Goal: Contribute content

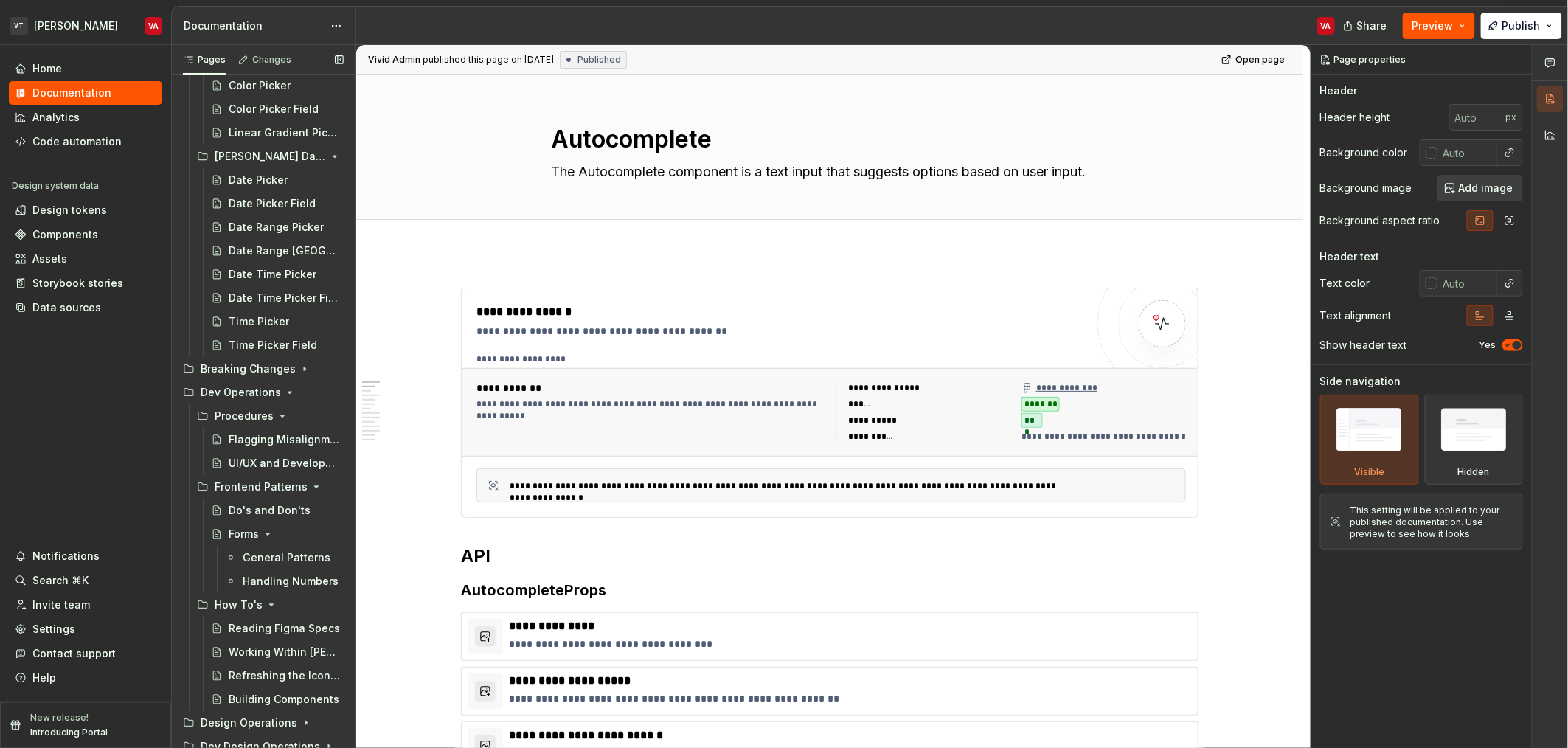
scroll to position [3696, 0]
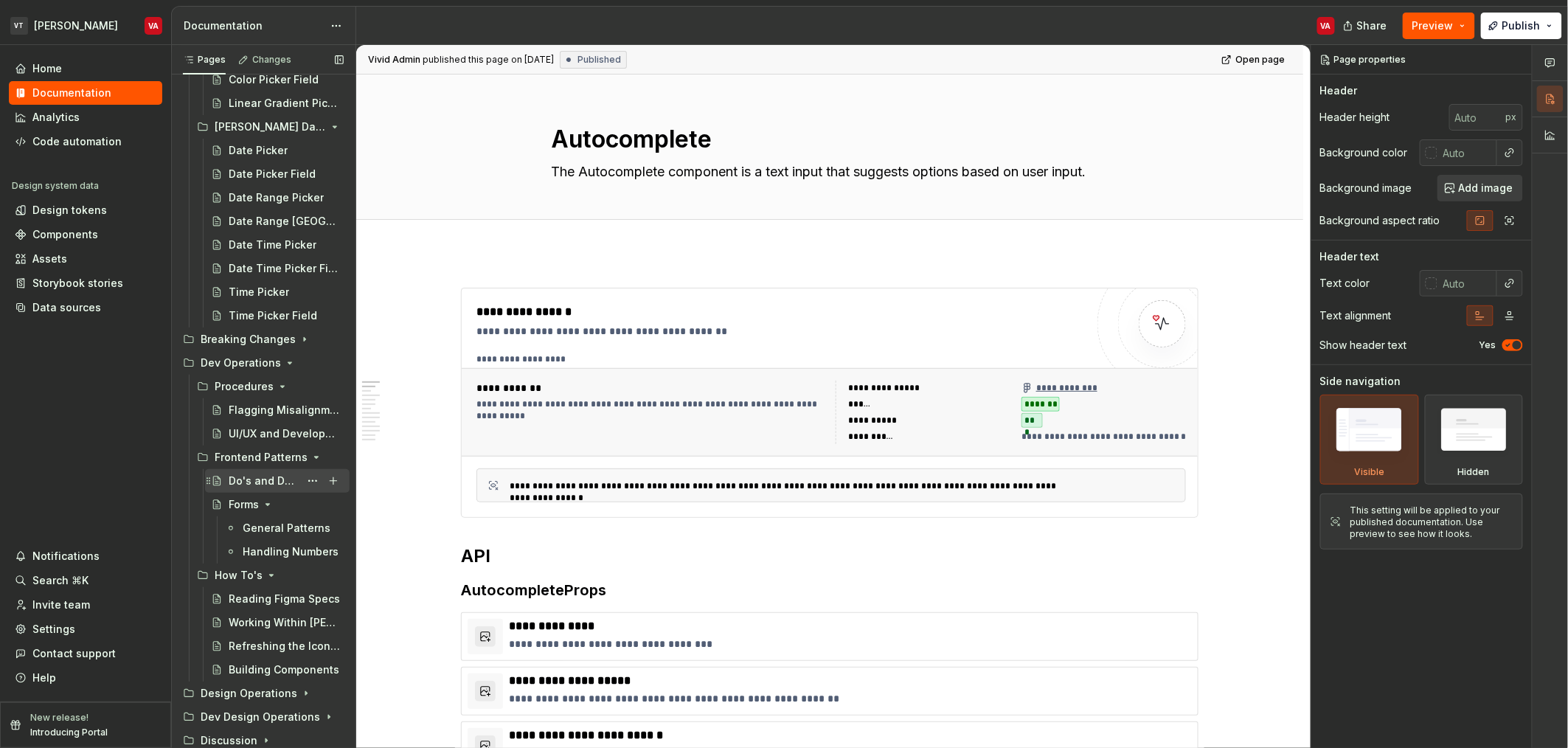
click at [267, 475] on div "Do's and Don'ts" at bounding box center [264, 481] width 70 height 15
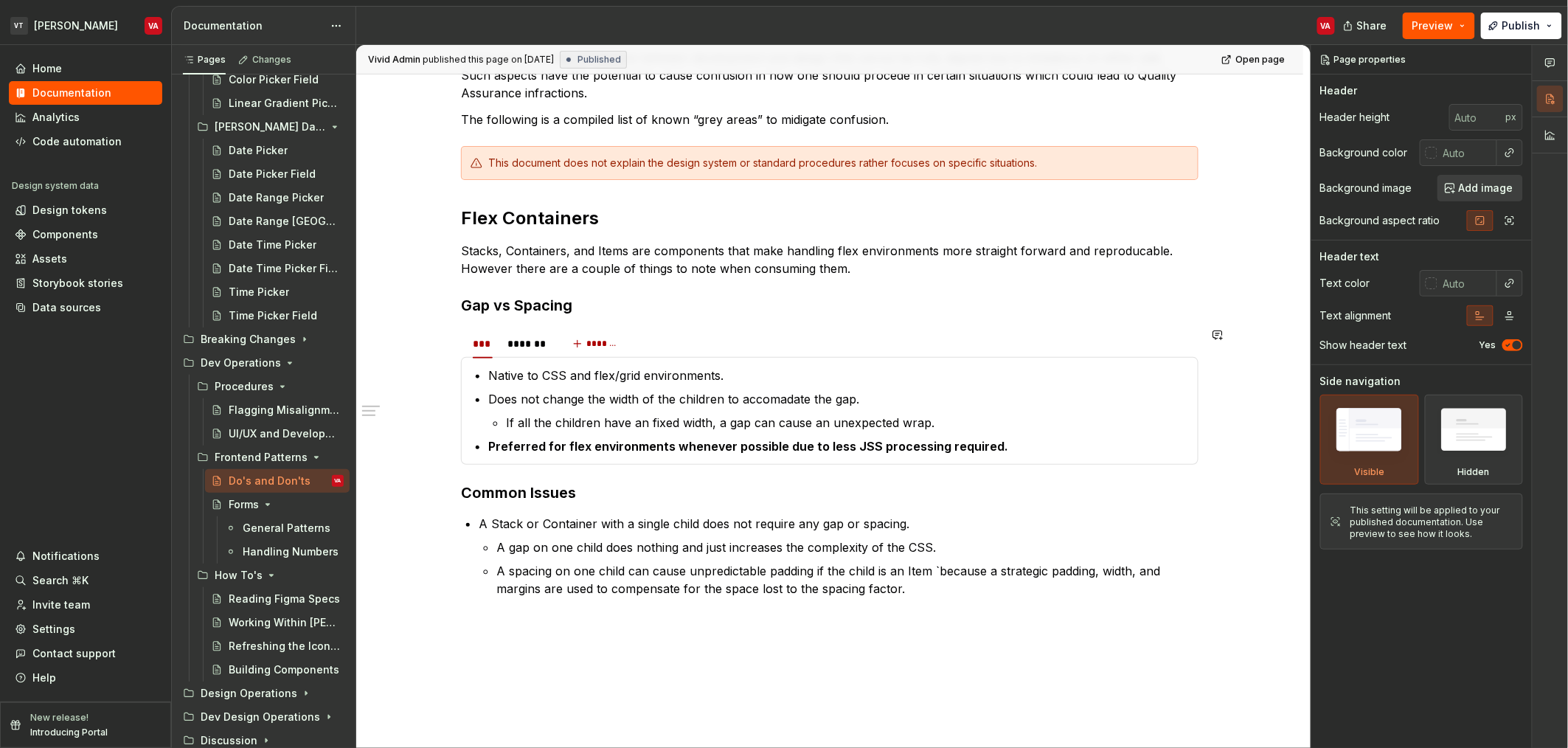
scroll to position [357, 0]
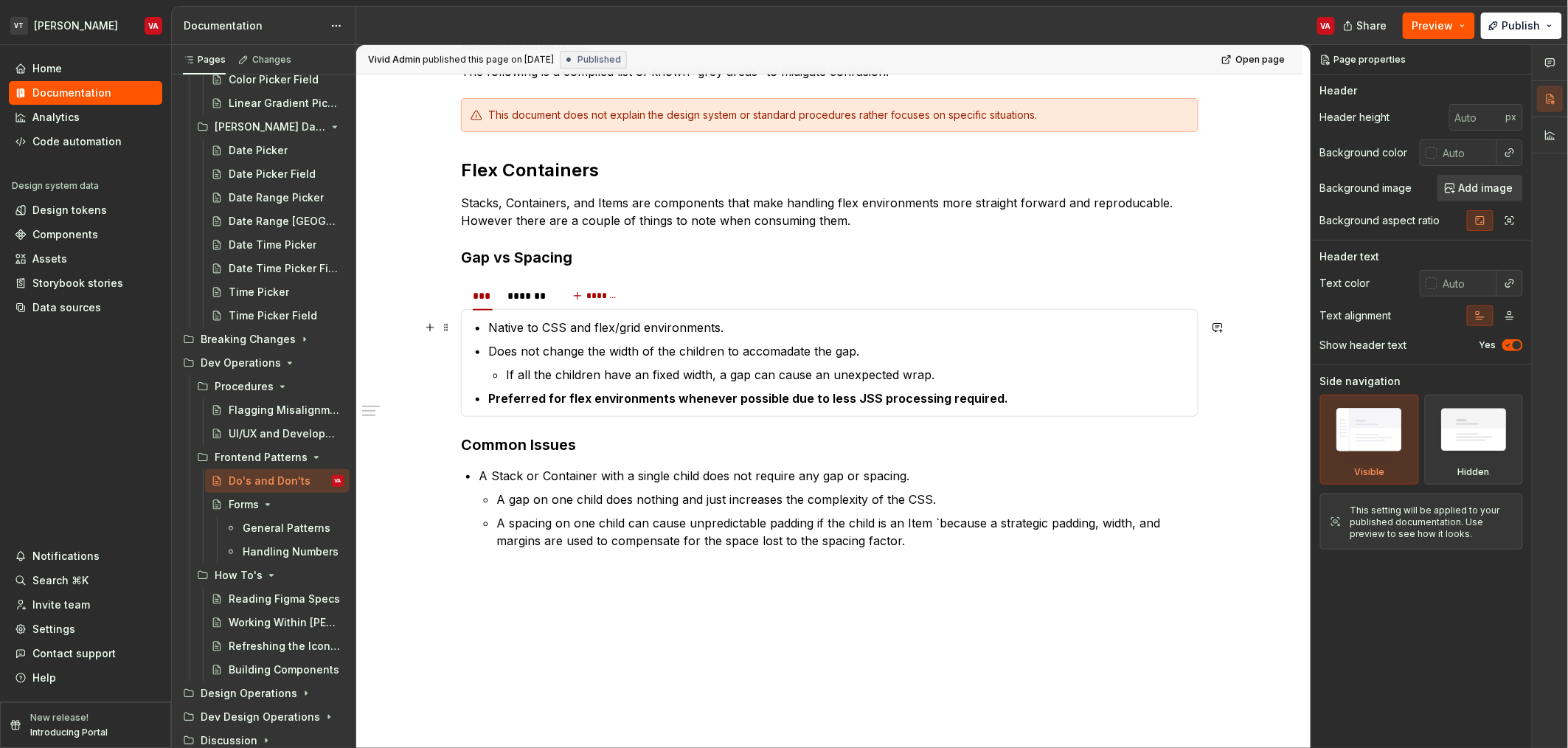
type textarea "*"
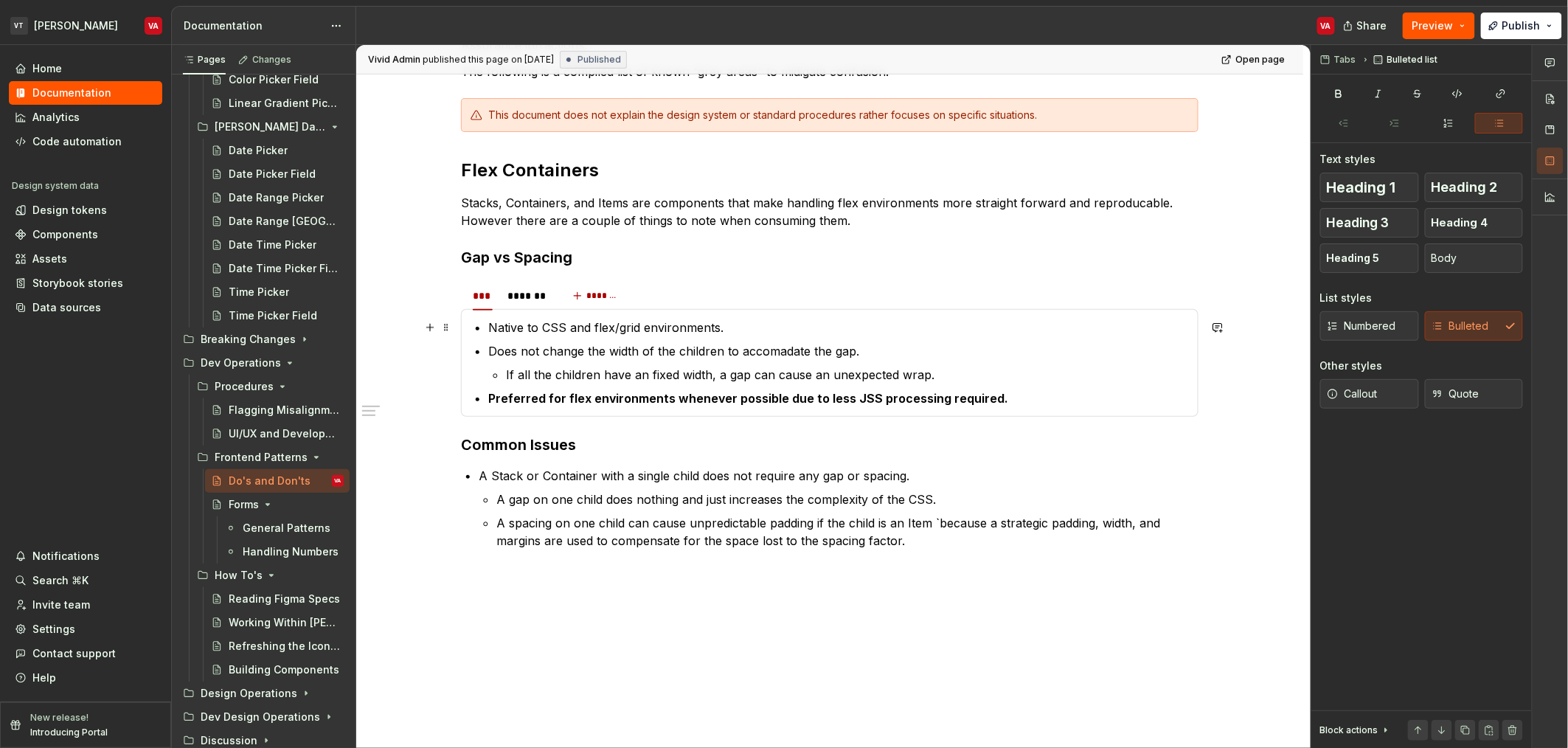
click at [492, 331] on p "Native to CSS and flex/grid environments." at bounding box center [839, 328] width 701 height 18
click at [489, 331] on p "Native to CSS and flex/grid environments." at bounding box center [839, 328] width 701 height 18
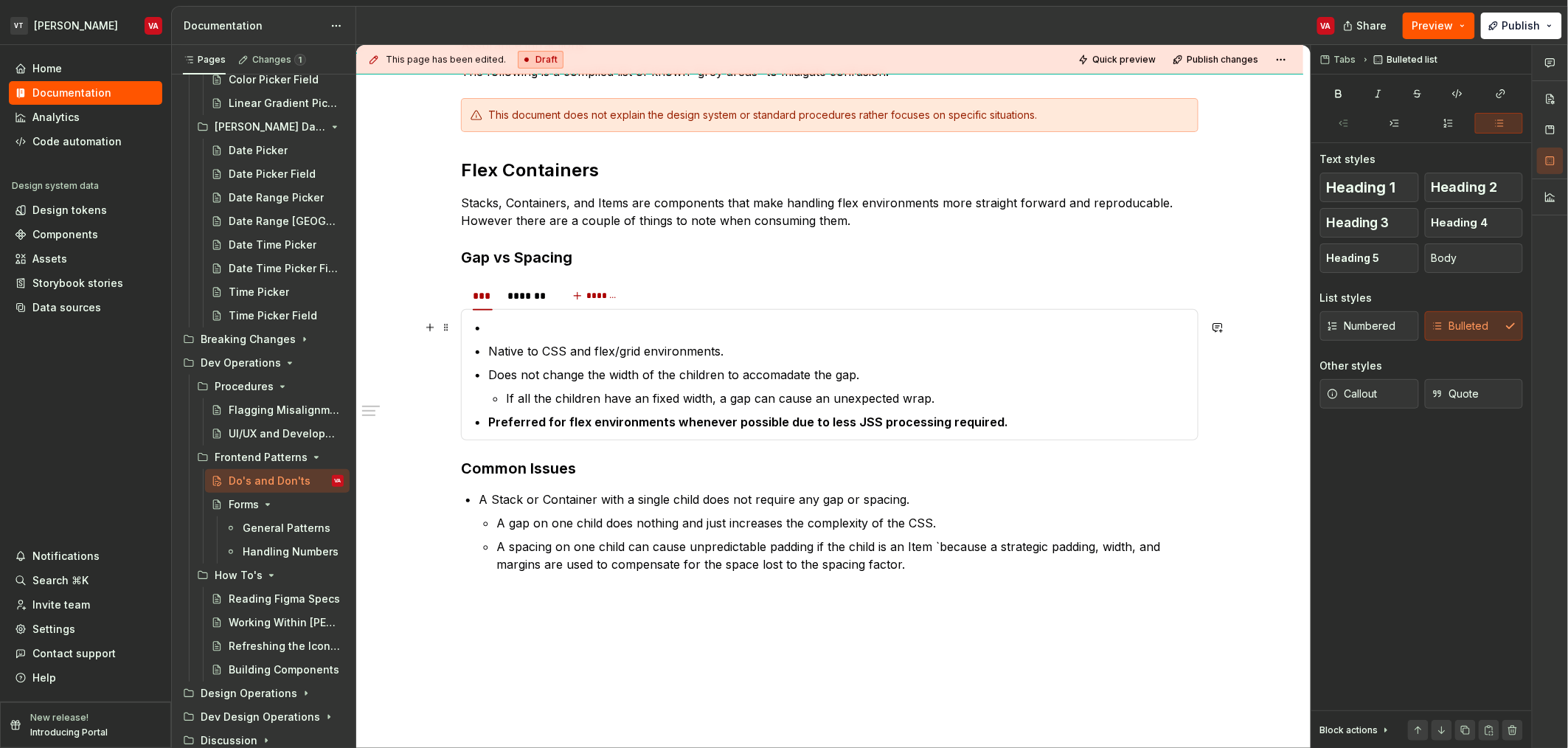
click at [504, 334] on p at bounding box center [839, 328] width 701 height 18
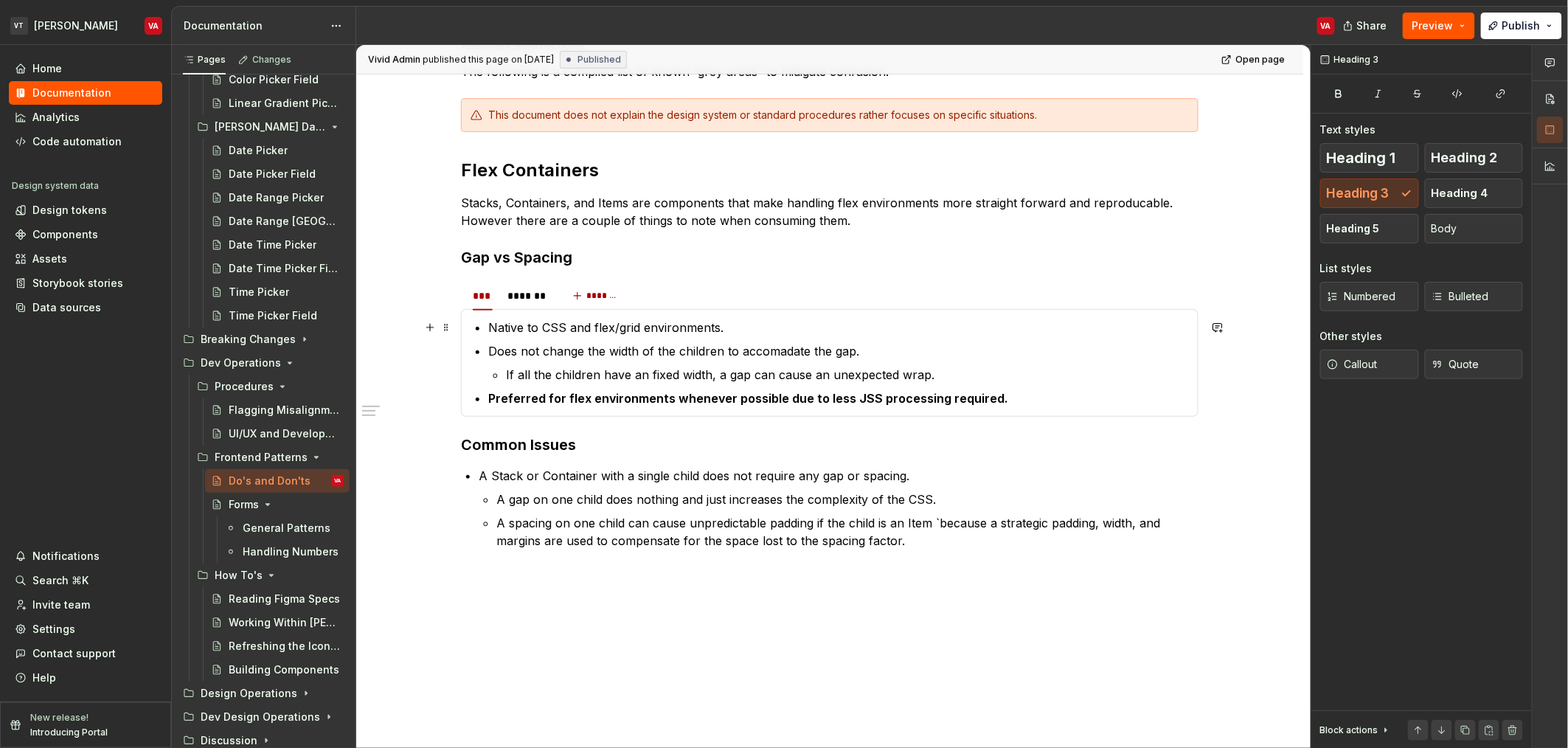
click at [490, 334] on p "Native to CSS and flex/grid environments." at bounding box center [839, 328] width 701 height 18
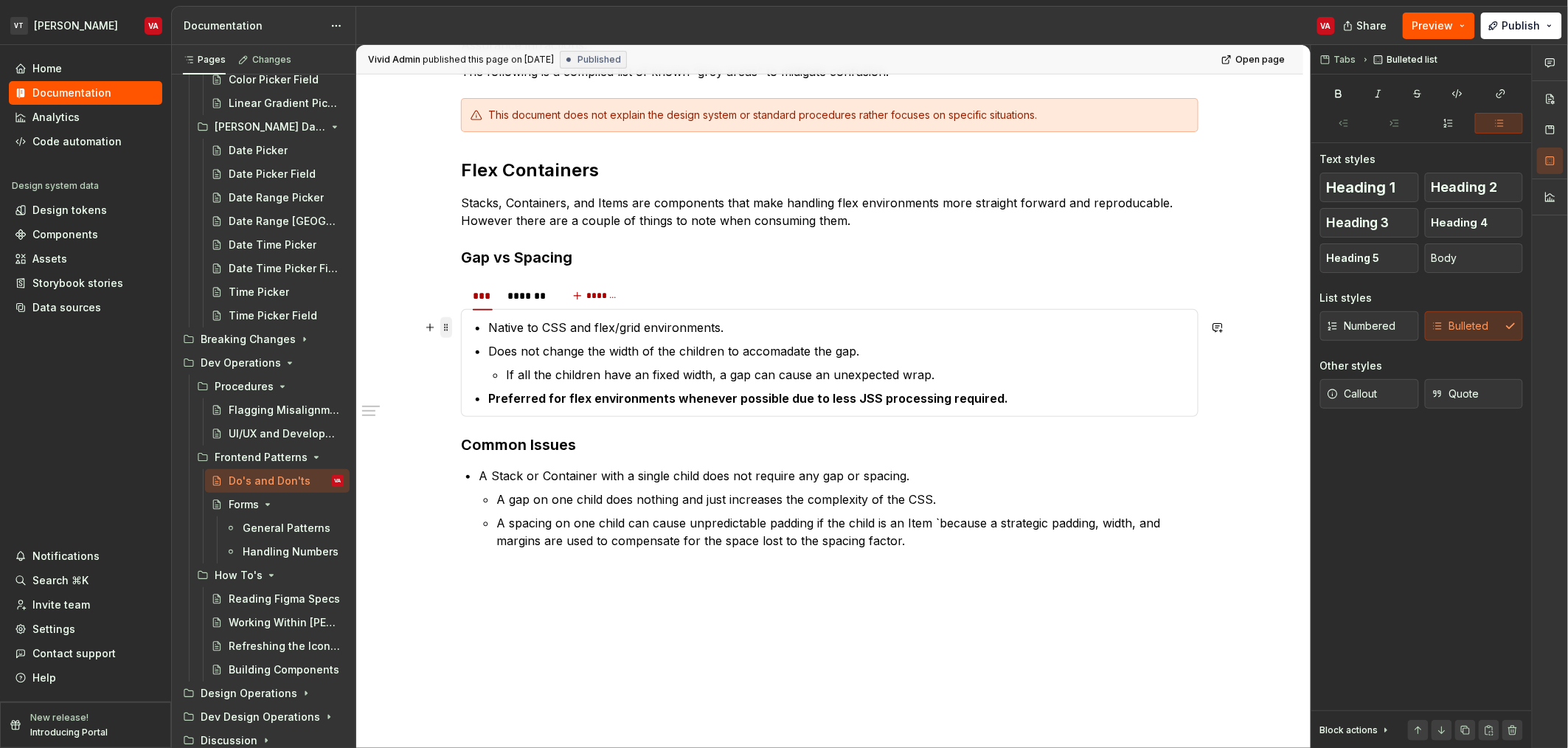
click at [445, 324] on span at bounding box center [446, 327] width 12 height 21
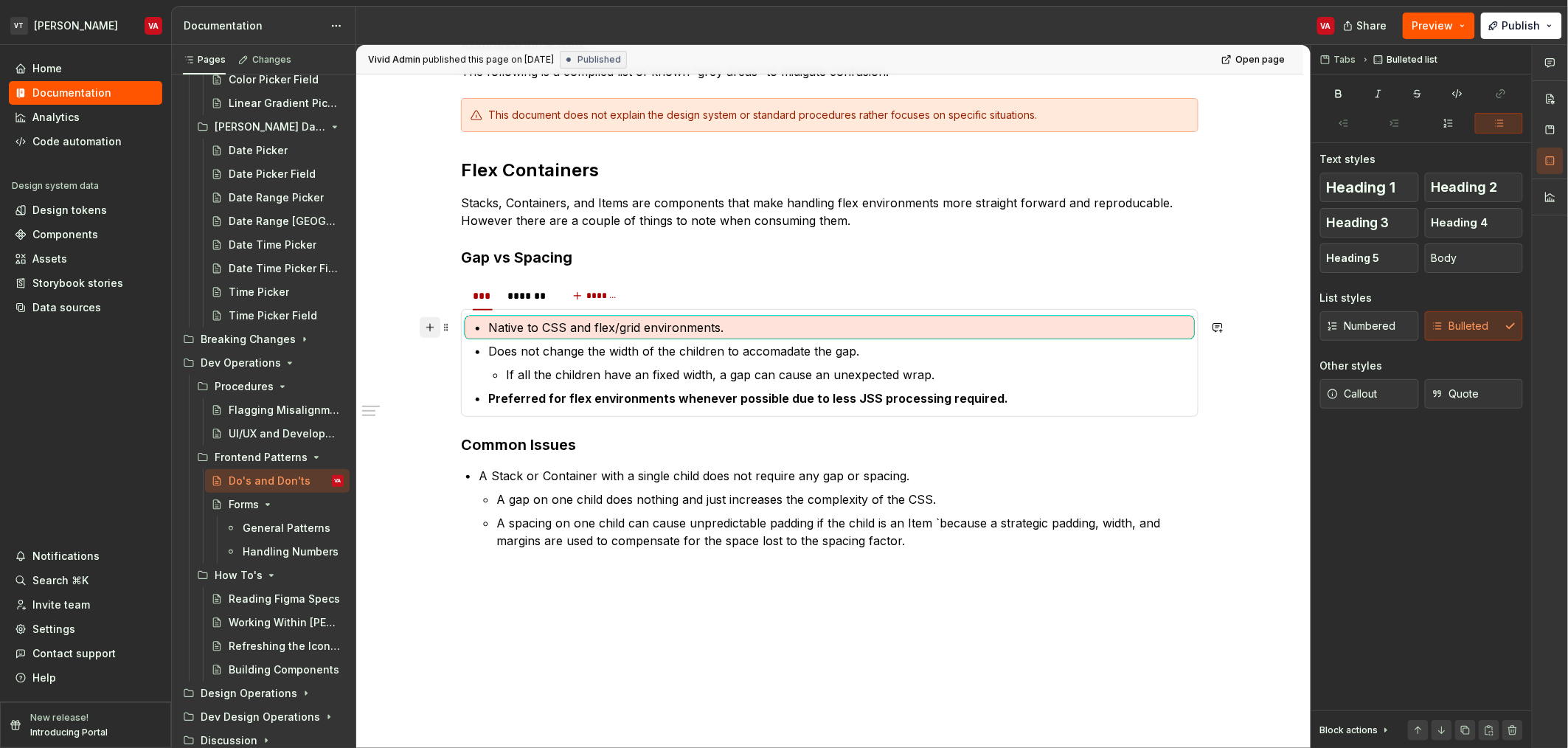
click at [428, 330] on button "button" at bounding box center [430, 327] width 21 height 21
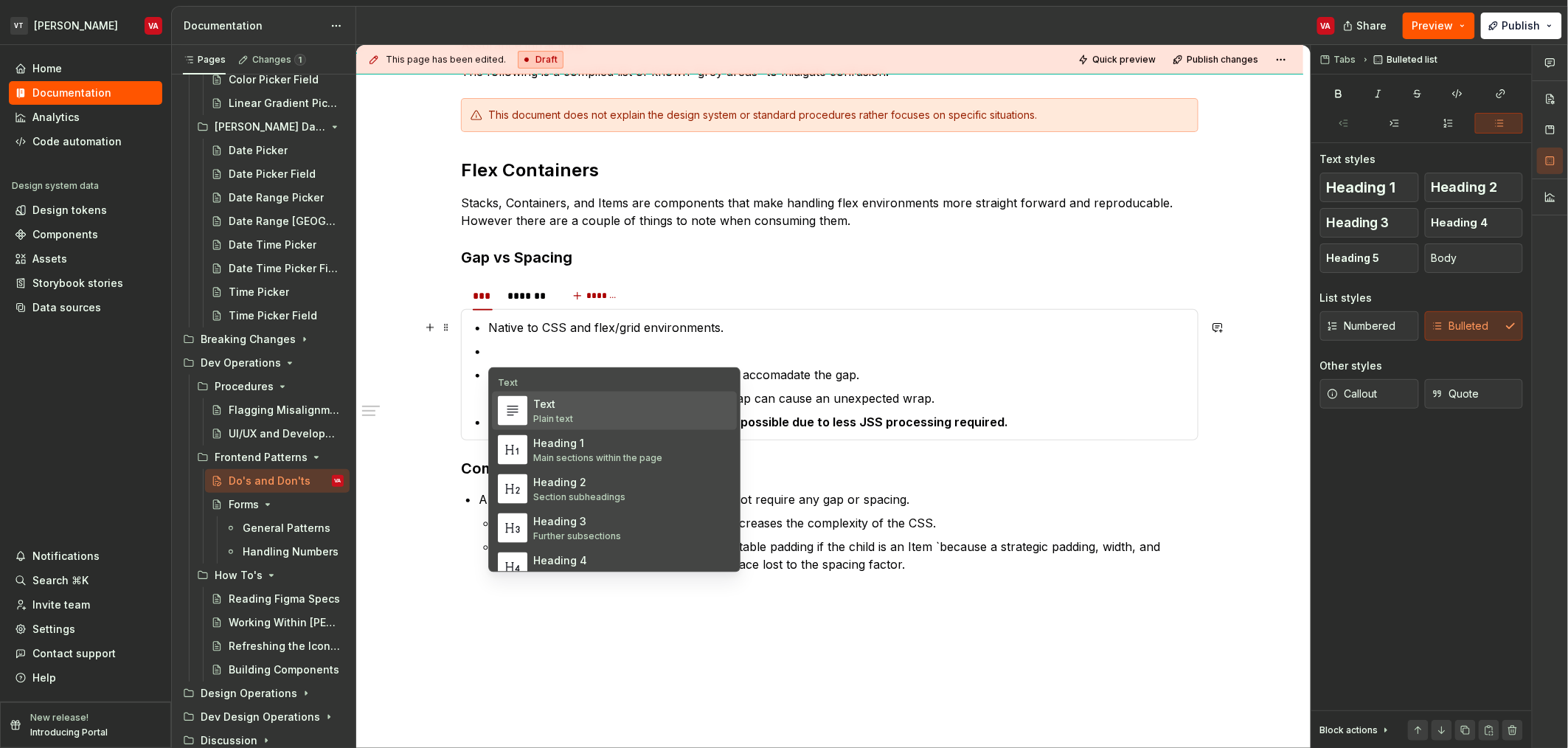
click at [564, 414] on div "Plain text" at bounding box center [553, 419] width 40 height 12
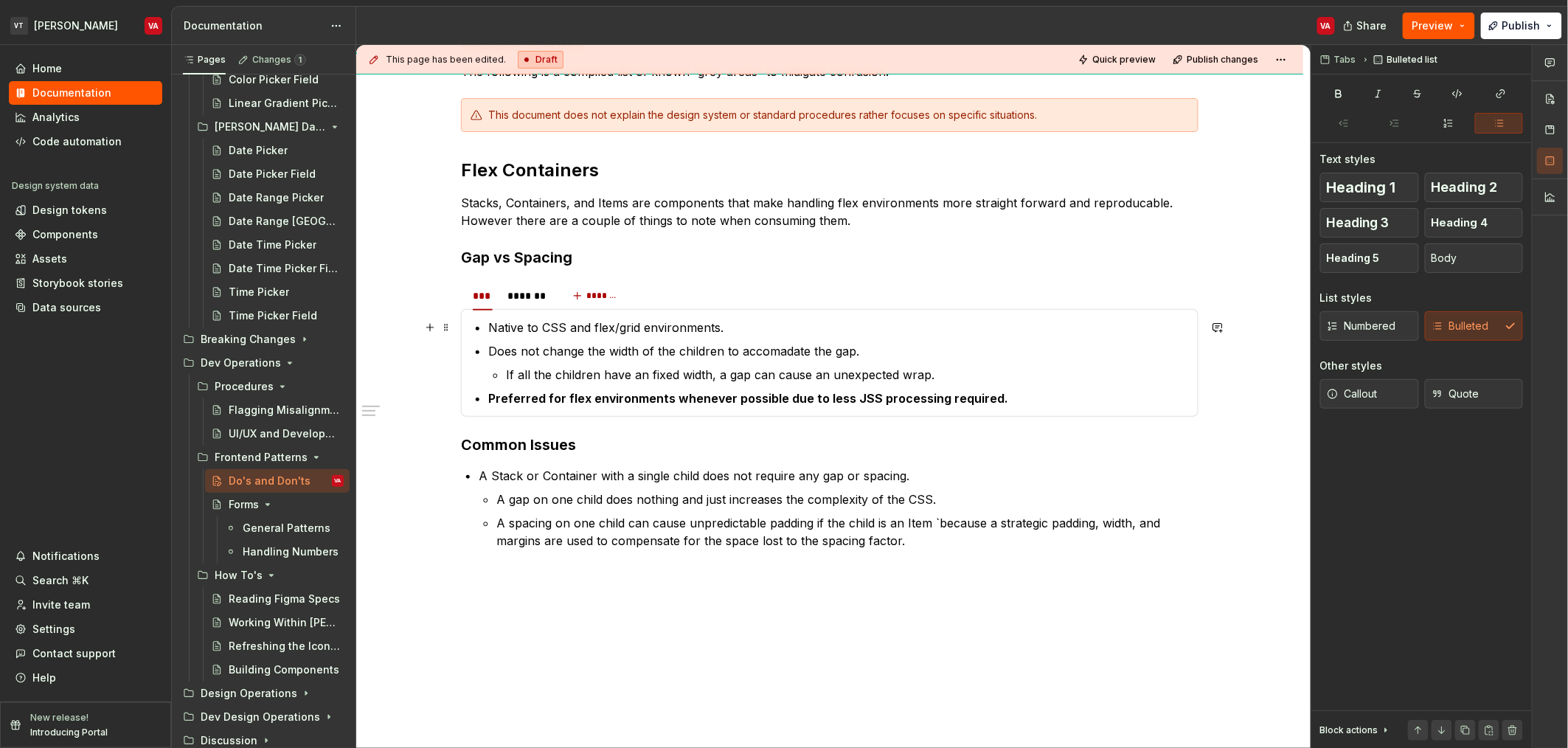
click at [487, 329] on section-item-column "Native to CSS and flex/grid environments. Does not change the width of the chil…" at bounding box center [830, 363] width 719 height 88
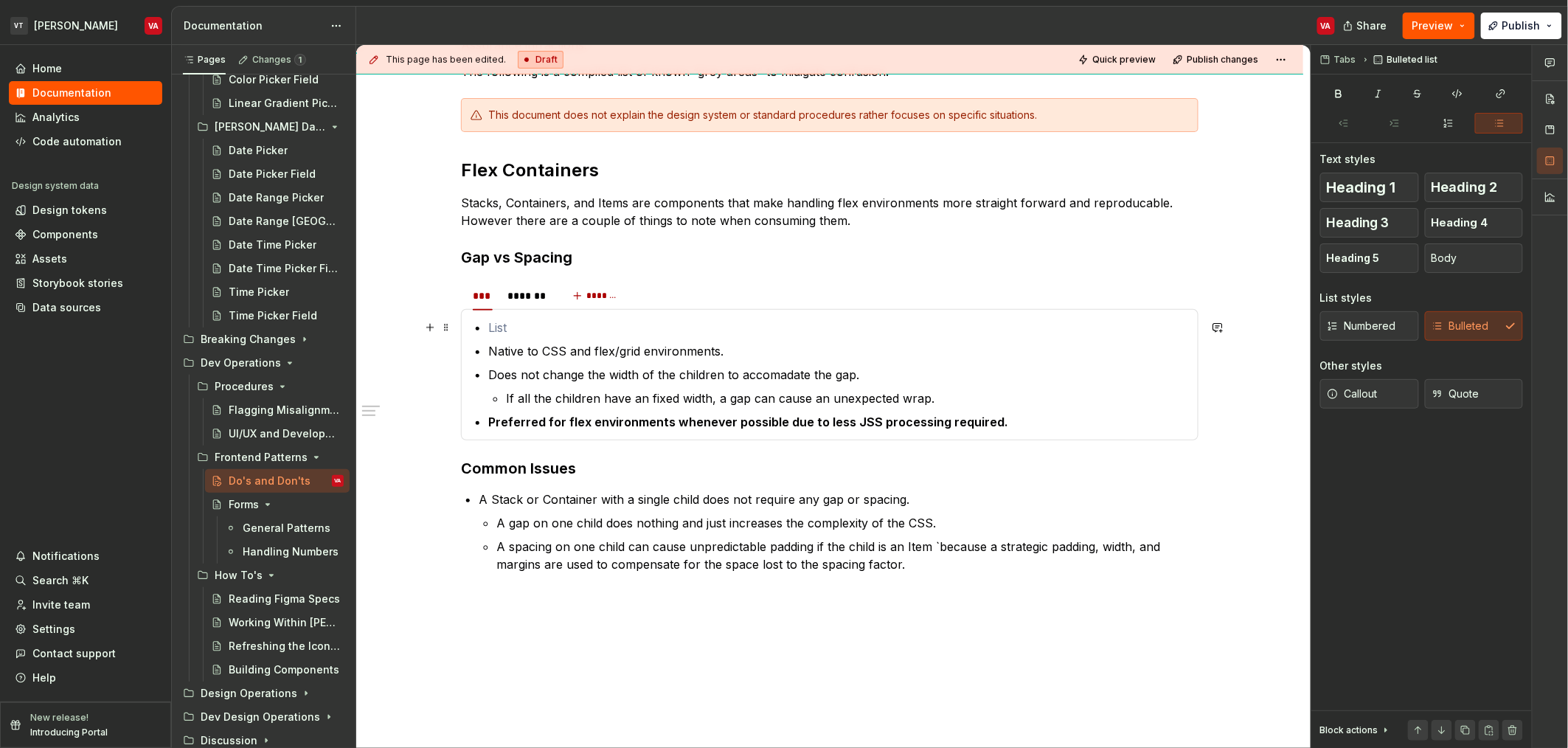
click at [504, 322] on p at bounding box center [839, 328] width 701 height 18
click at [434, 328] on button "button" at bounding box center [430, 327] width 21 height 21
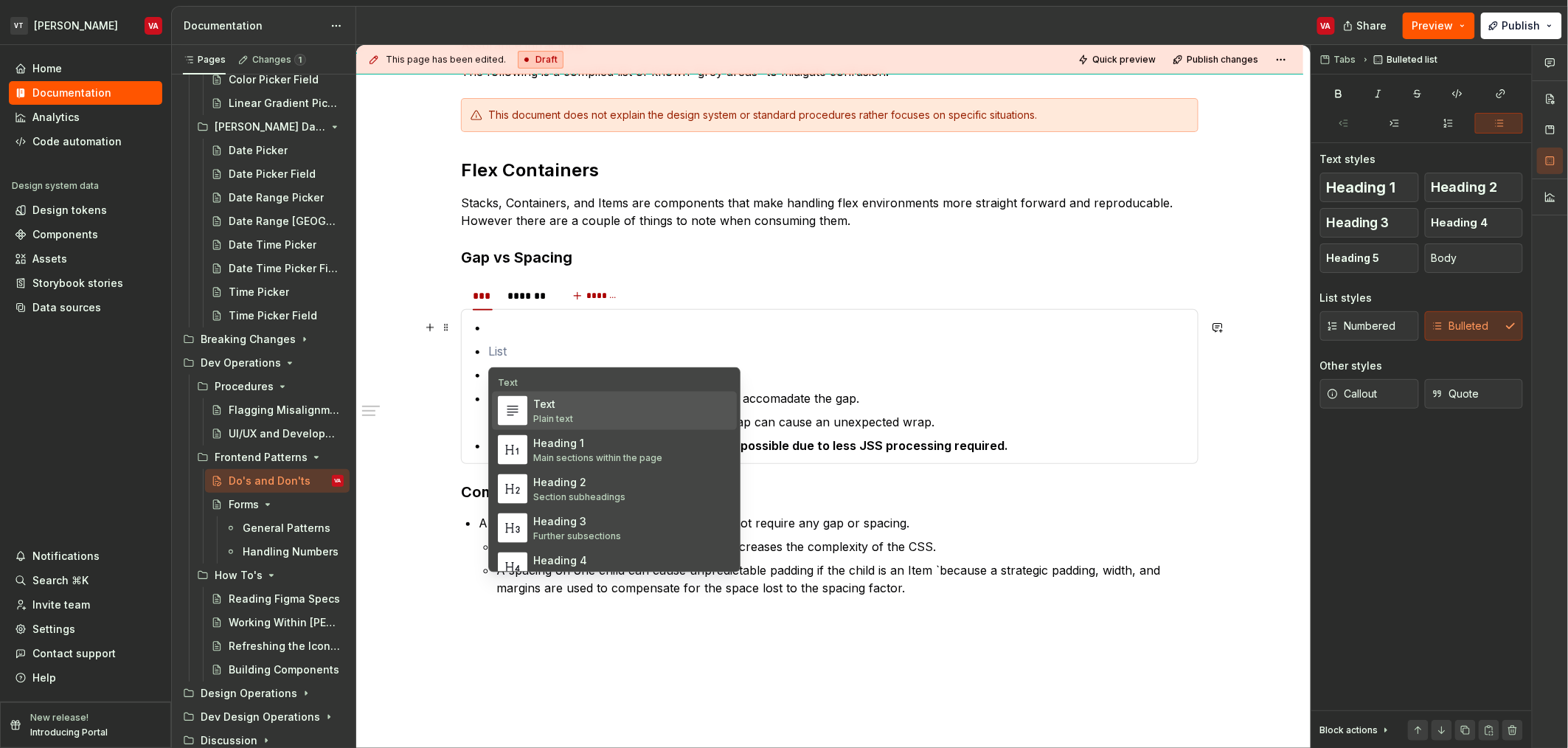
click at [551, 407] on div "Text" at bounding box center [553, 403] width 40 height 15
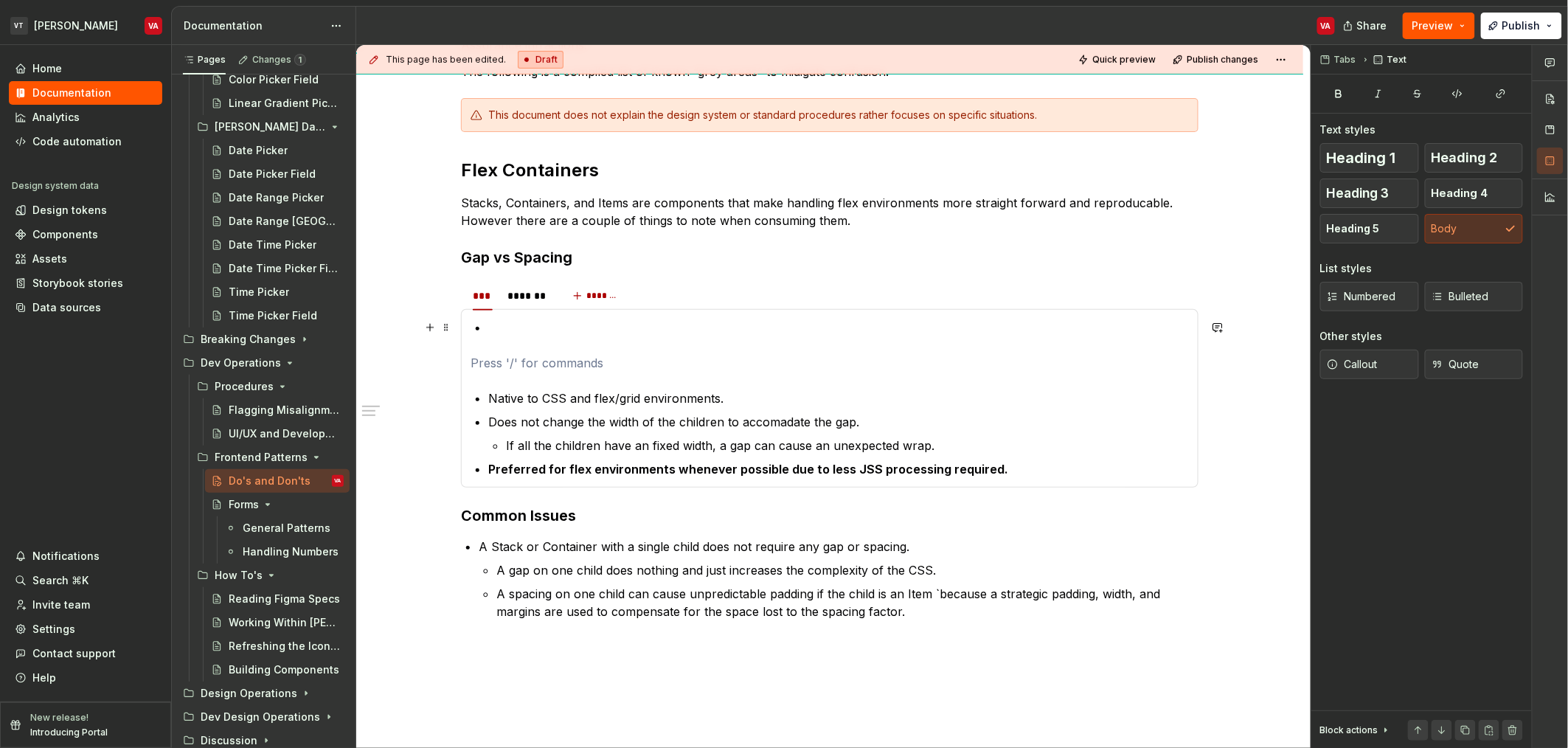
click at [516, 333] on p at bounding box center [839, 328] width 701 height 18
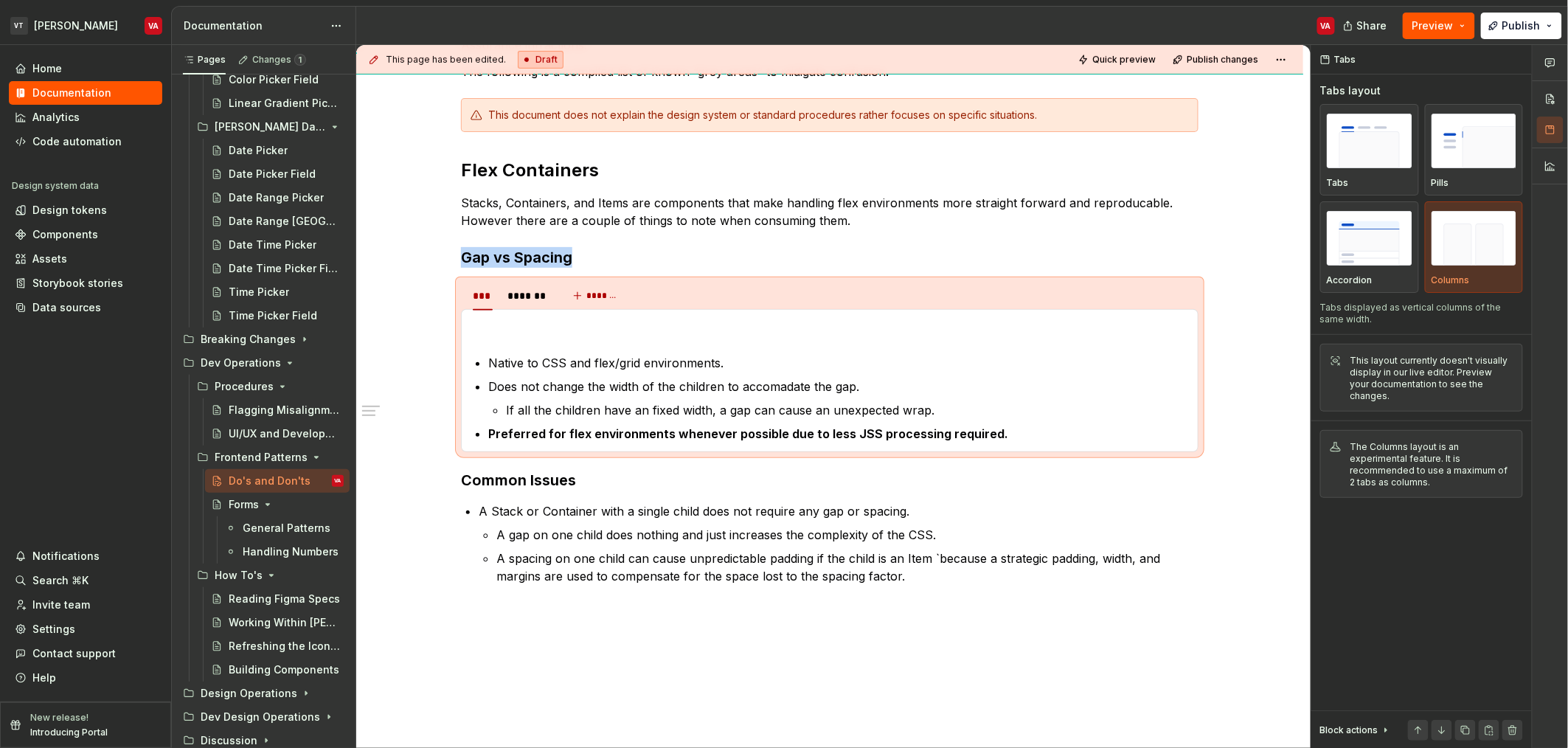
click at [516, 333] on p at bounding box center [830, 328] width 719 height 18
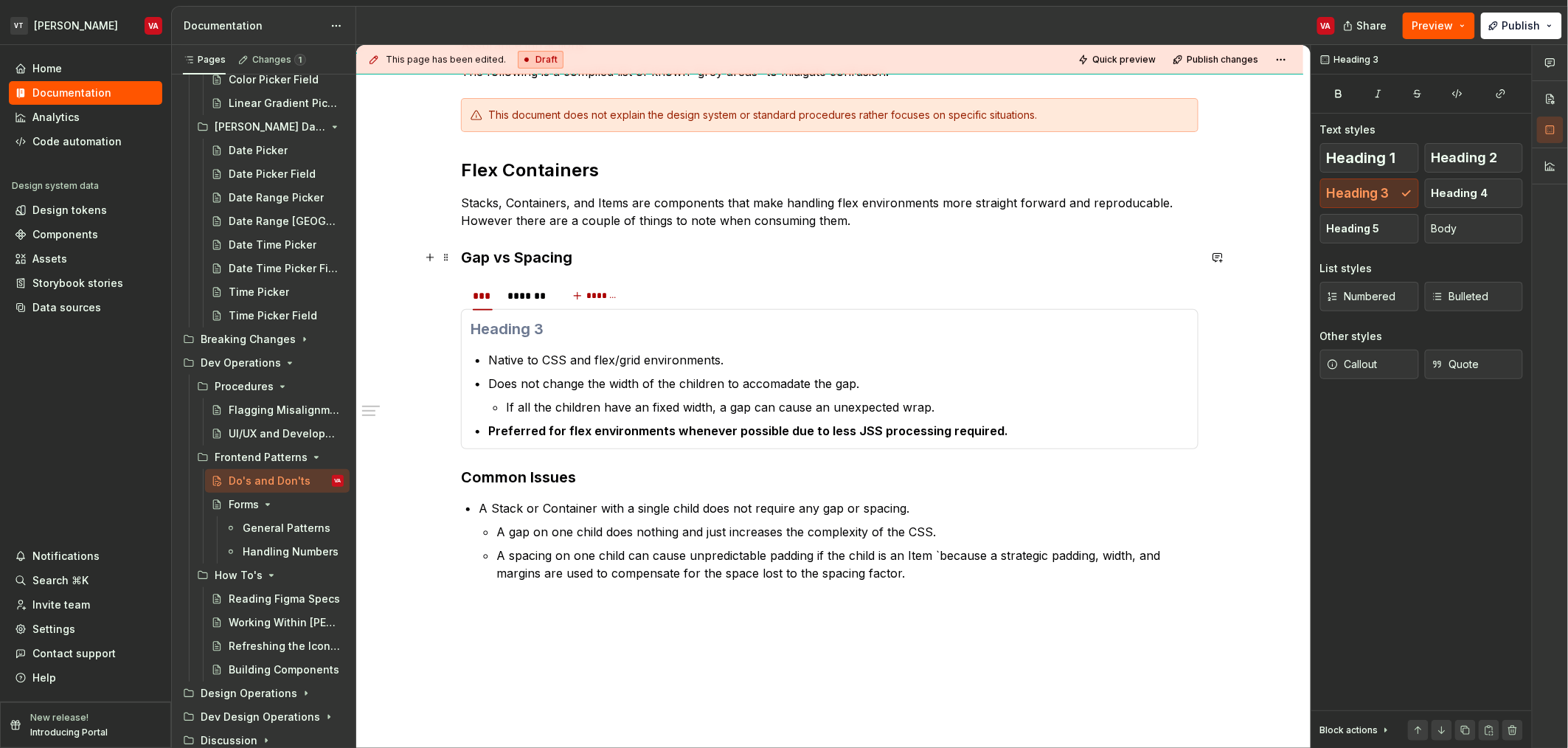
click at [529, 258] on h3 "Gap vs Spacing" at bounding box center [830, 257] width 737 height 21
click at [507, 330] on h3 at bounding box center [830, 329] width 719 height 21
click at [1499, 208] on div "Heading 1 Heading 2 Heading 3 Heading 4 Heading 5 Body" at bounding box center [1421, 192] width 203 height 100
click at [1498, 196] on button "Heading 4" at bounding box center [1475, 193] width 99 height 30
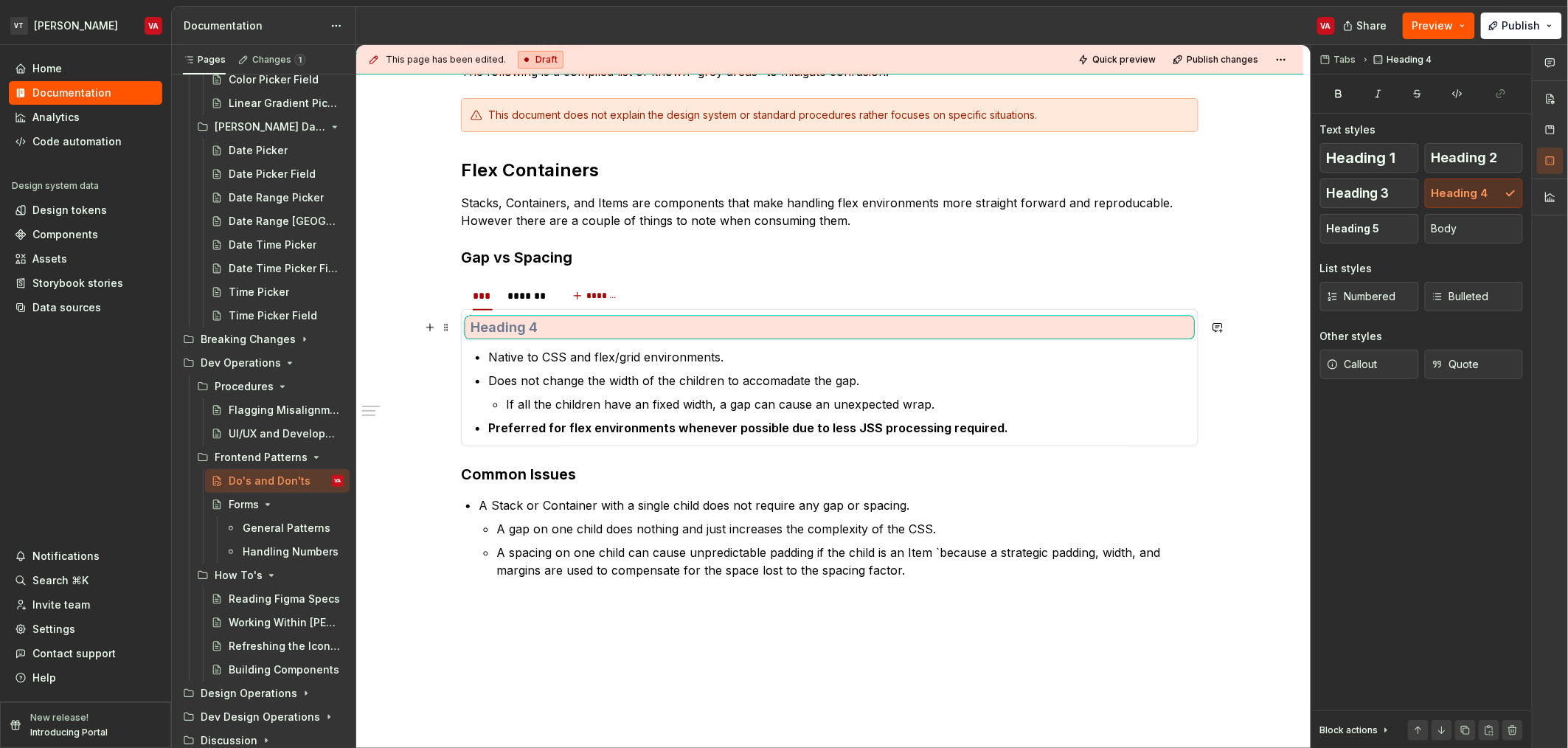
click at [535, 333] on h4 at bounding box center [830, 328] width 719 height 18
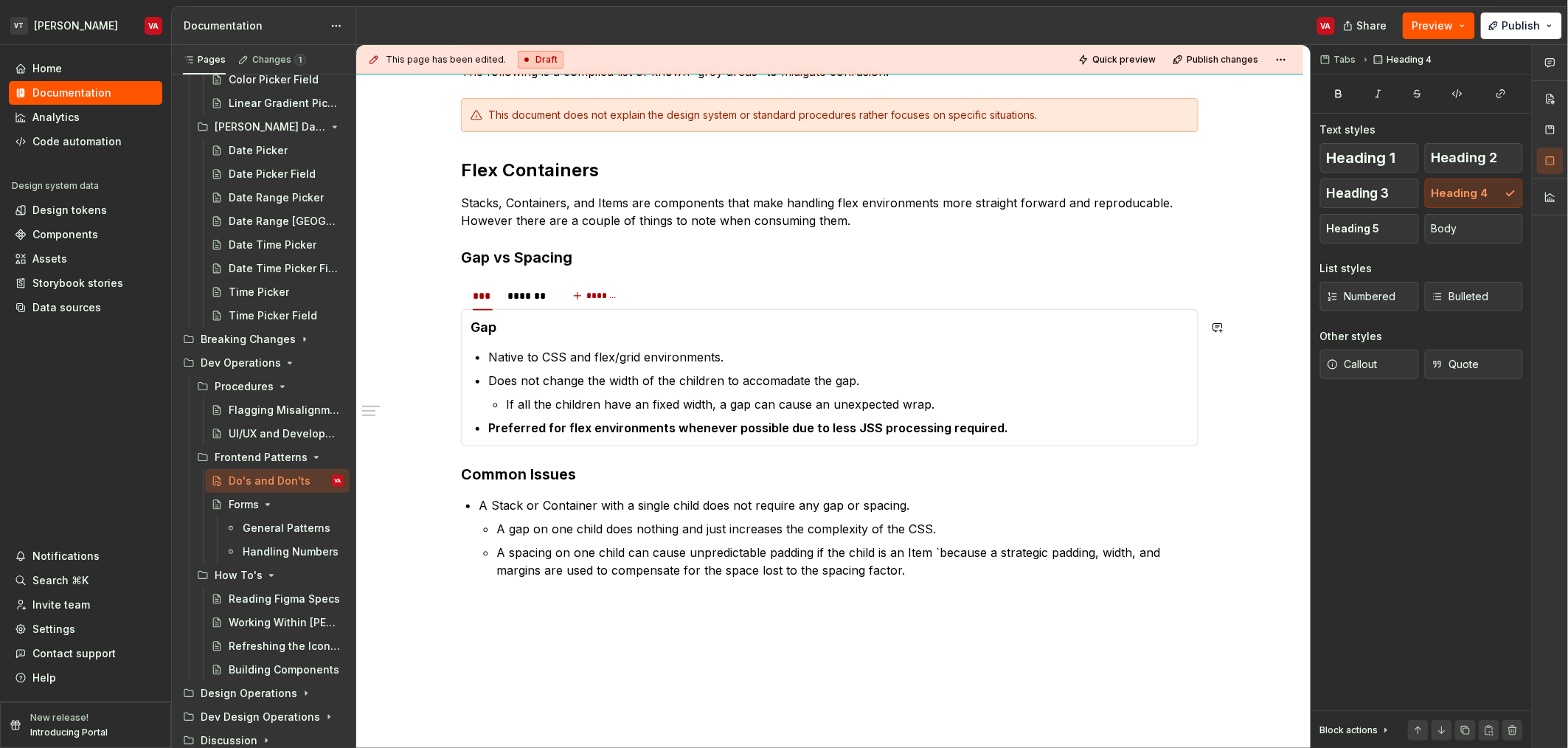
click at [535, 333] on h4 "Gap" at bounding box center [830, 328] width 719 height 18
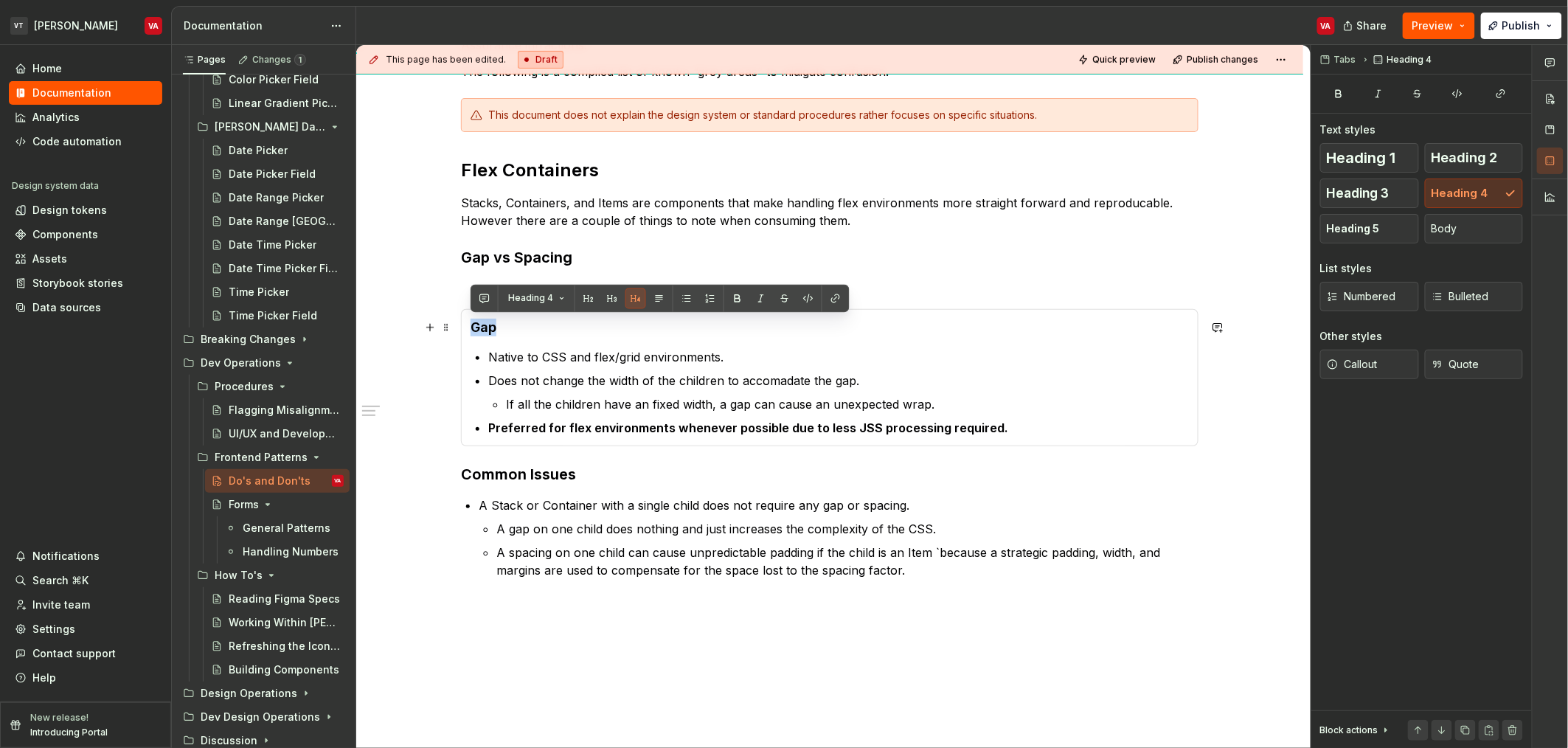
drag, startPoint x: 537, startPoint y: 333, endPoint x: 473, endPoint y: 328, distance: 64.2
click at [473, 328] on h4 "Gap" at bounding box center [830, 328] width 719 height 18
copy h4 "Gap"
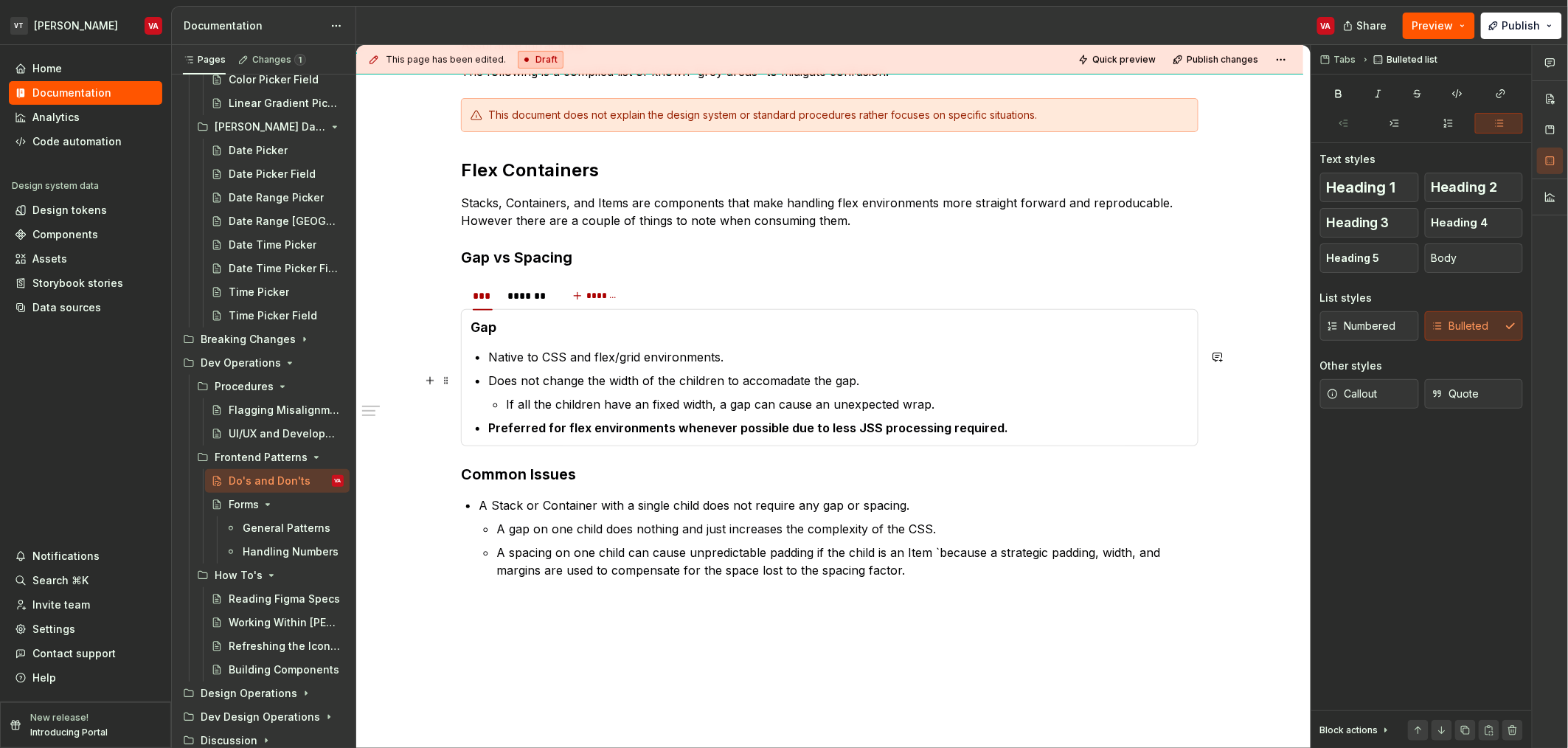
click at [491, 367] on ul "Native to CSS and flex/grid environments. Does not change the width of the chil…" at bounding box center [839, 391] width 701 height 88
click at [526, 285] on html "VT [PERSON_NAME] VA Home Documentation Analytics Code automation Design system …" at bounding box center [784, 374] width 1568 height 748
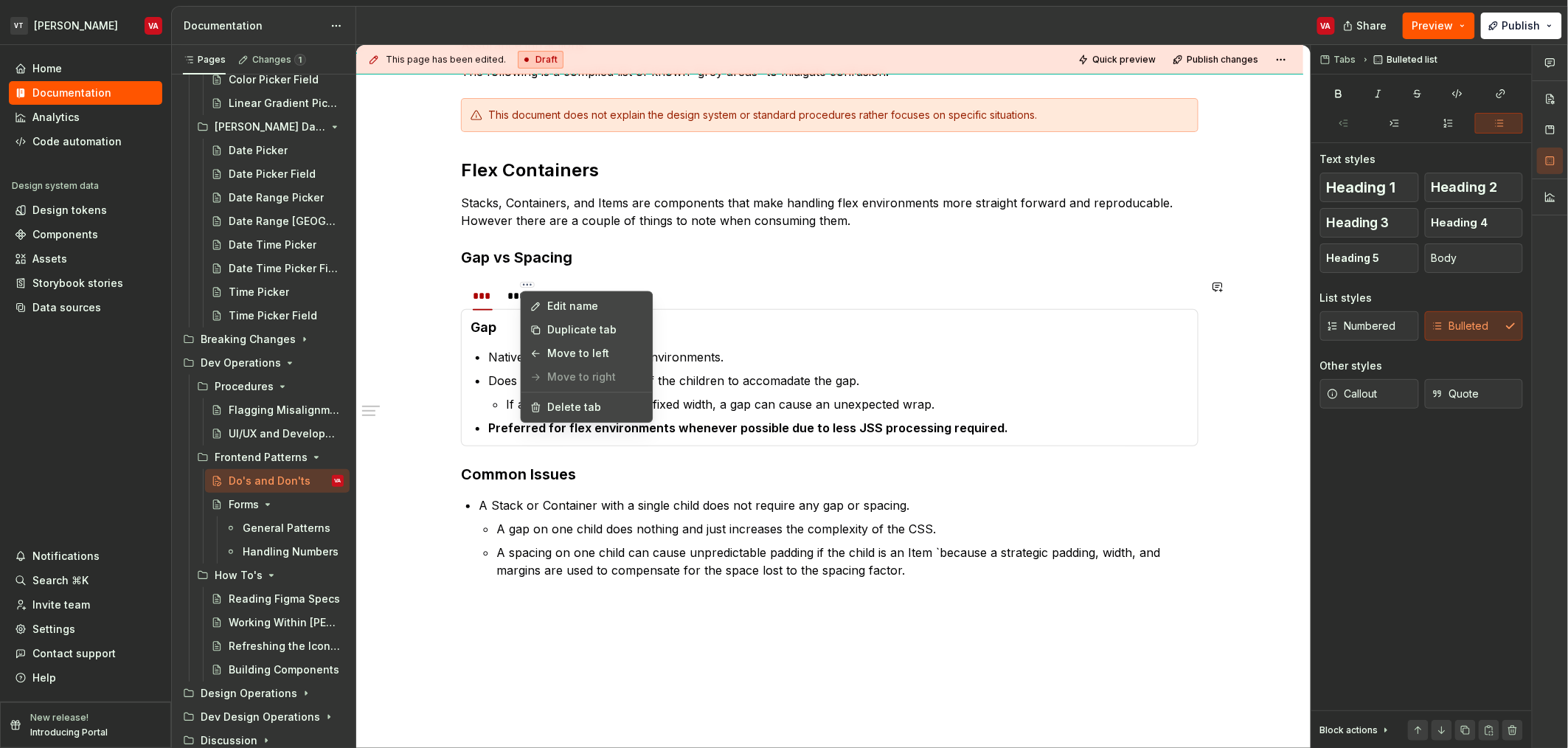
click at [510, 291] on html "VT [PERSON_NAME] VA Home Documentation Analytics Code automation Design system …" at bounding box center [784, 374] width 1568 height 748
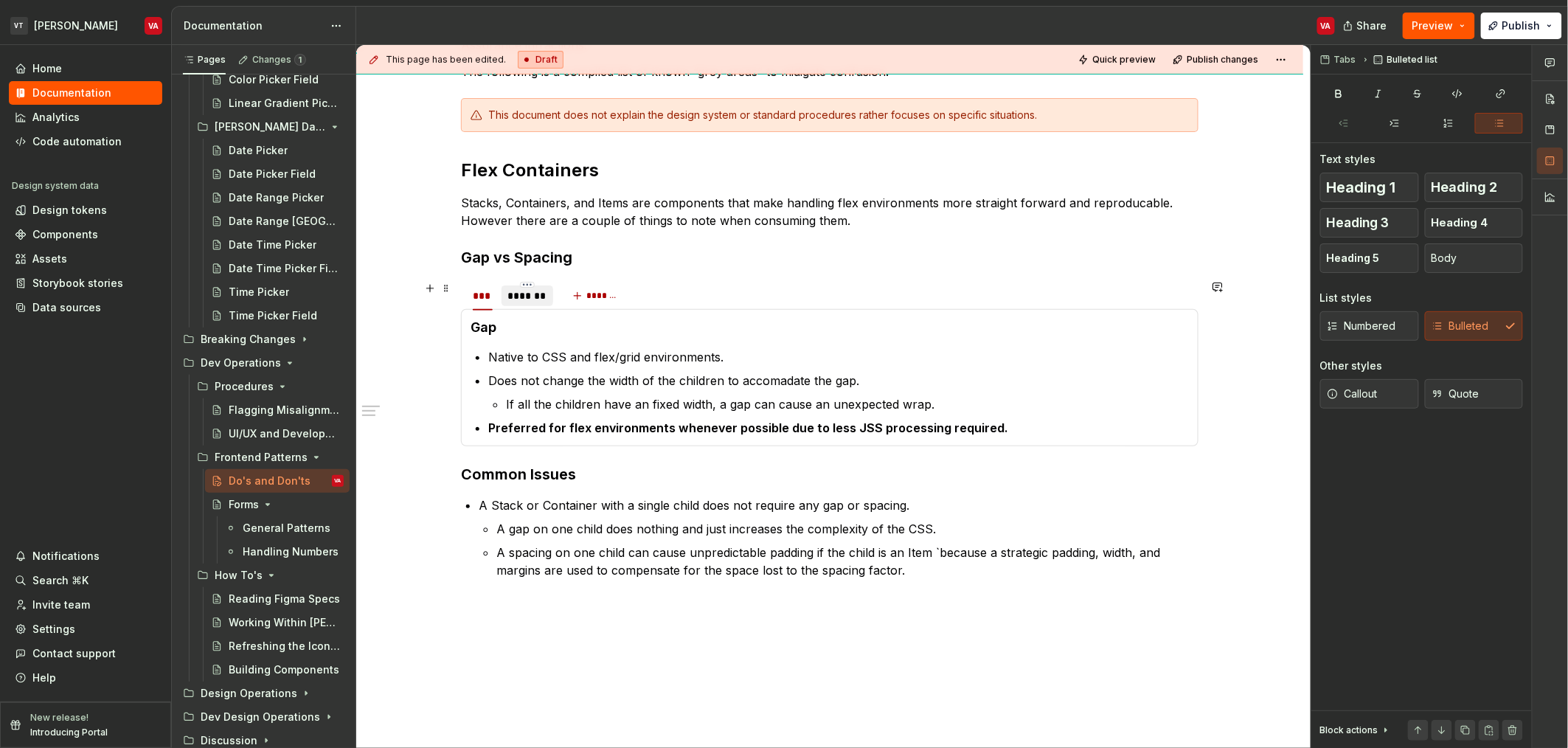
click at [510, 298] on div "*******" at bounding box center [527, 295] width 40 height 15
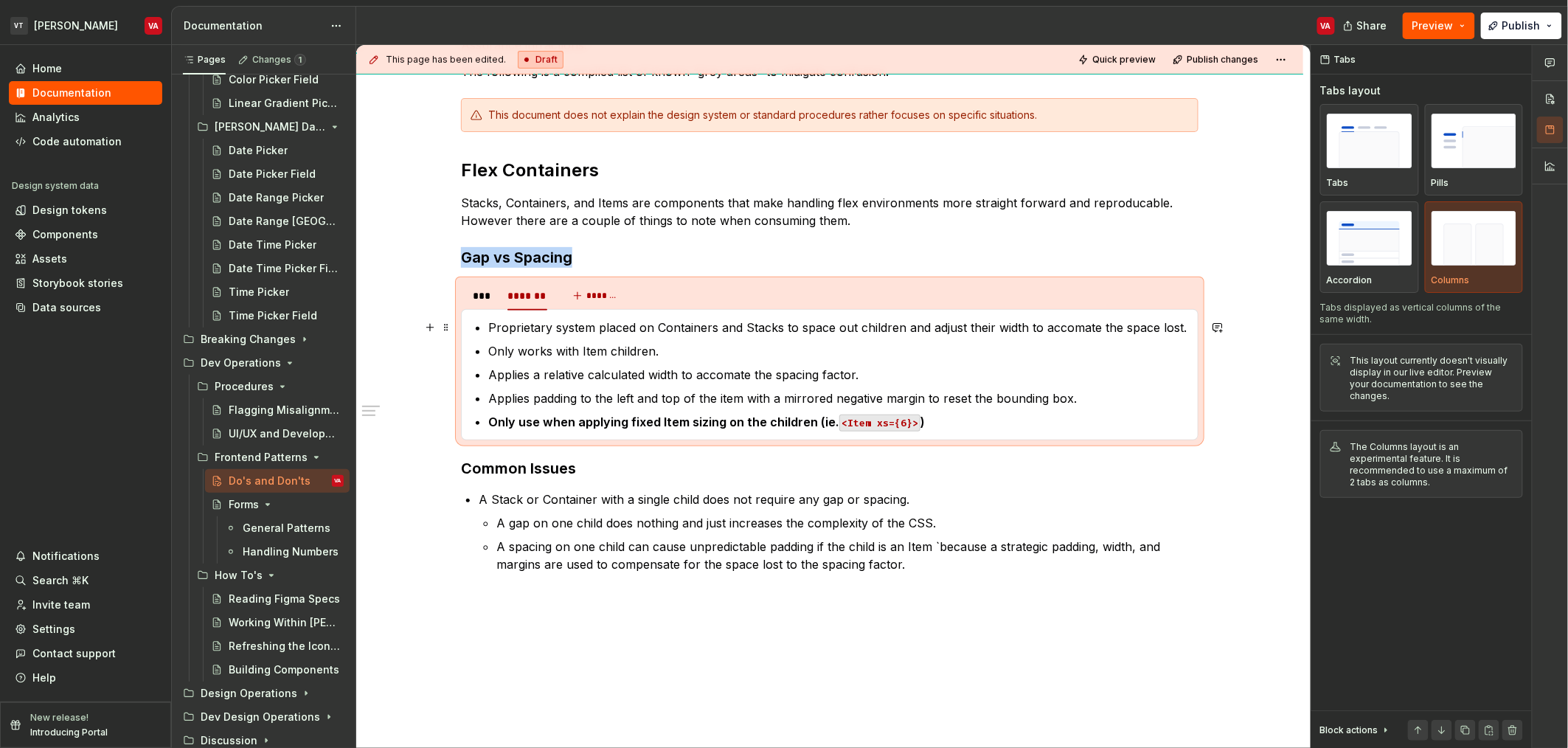
click at [491, 325] on p "Proprietary system placed on Containers and Stacks to space out children and ad…" at bounding box center [839, 328] width 701 height 18
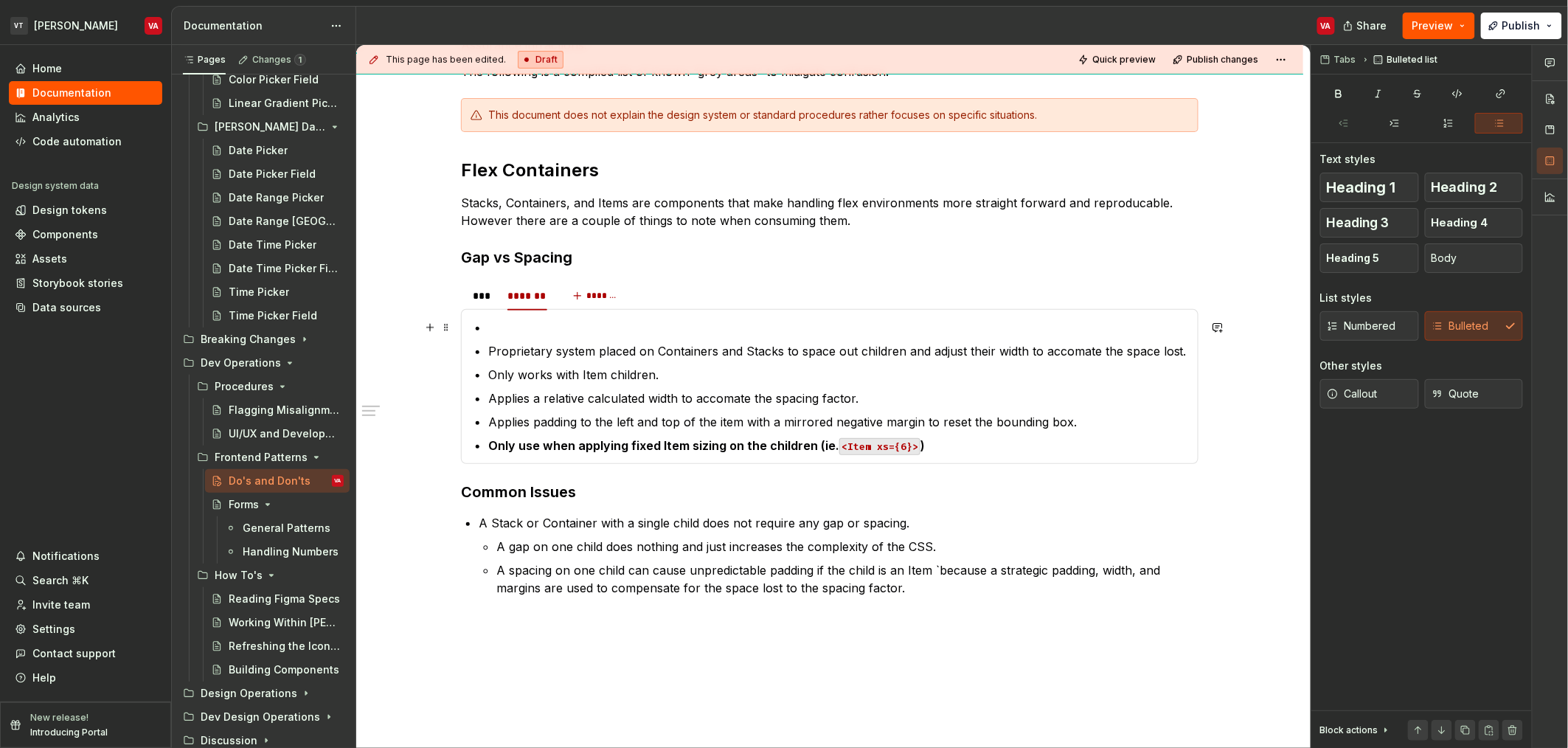
click at [530, 332] on p at bounding box center [839, 328] width 701 height 18
click at [427, 329] on button "button" at bounding box center [430, 327] width 21 height 21
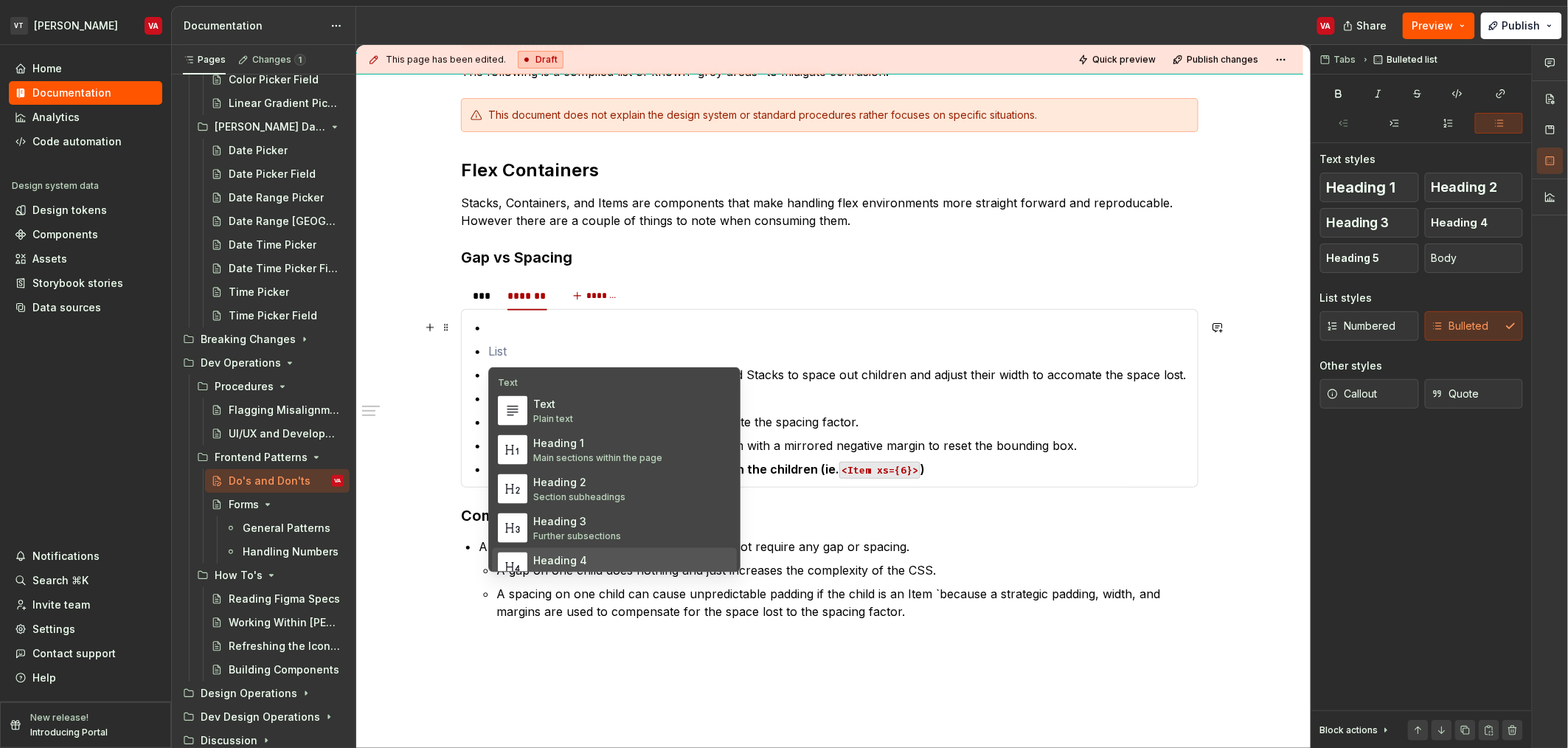
click at [575, 558] on div "Heading 4" at bounding box center [581, 560] width 96 height 15
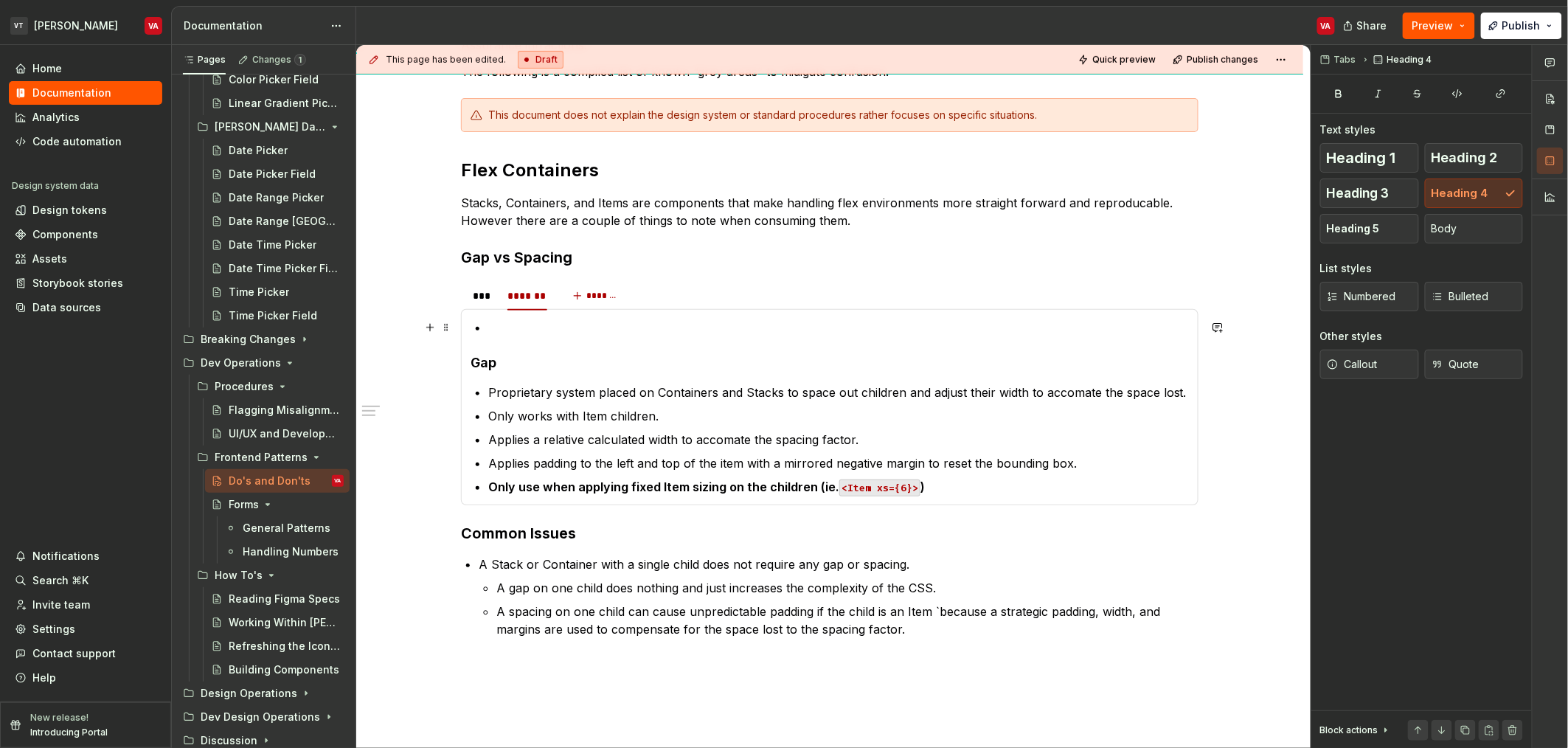
click at [532, 322] on p at bounding box center [839, 328] width 701 height 18
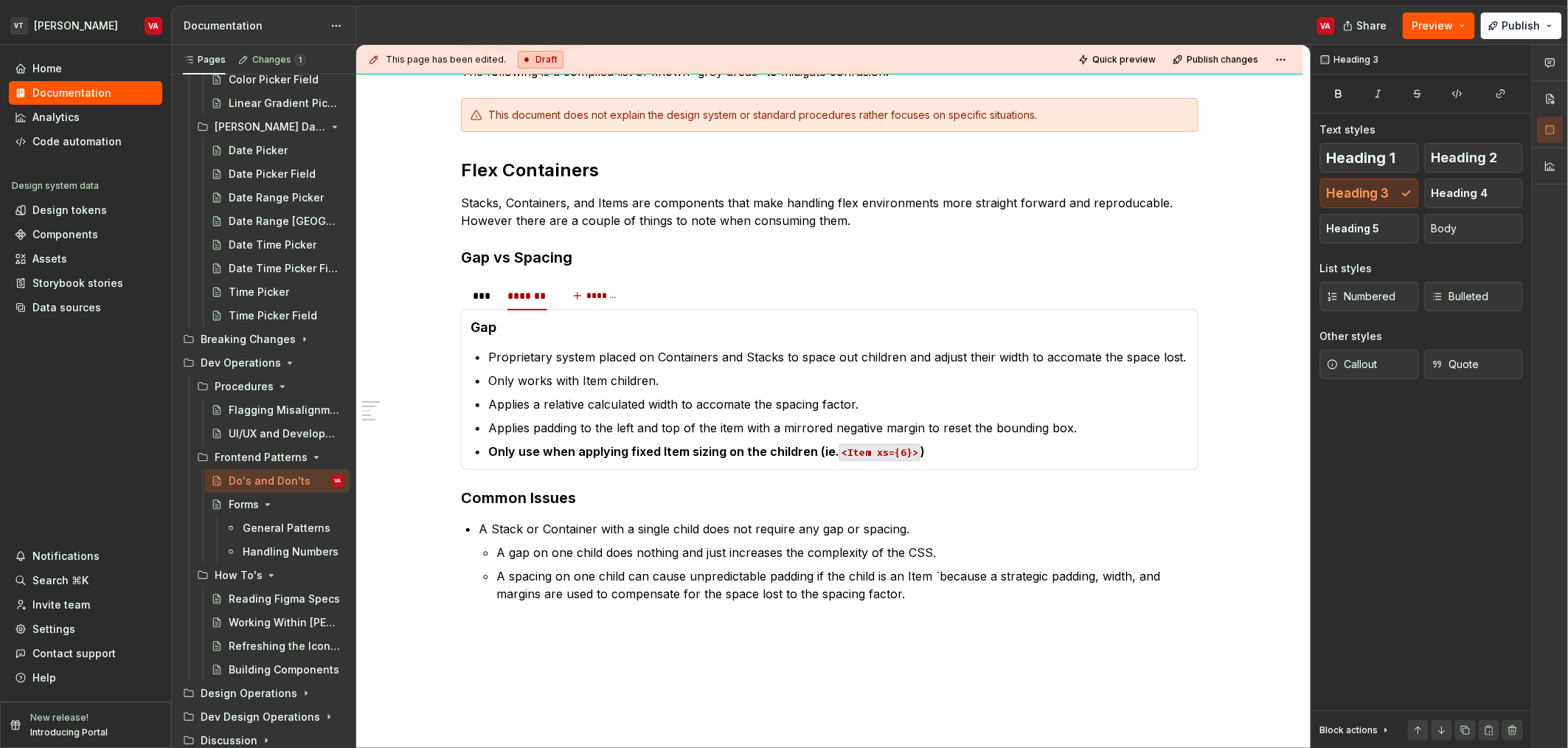
click at [532, 322] on div "Gap Native to CSS and flex/grid environments. Does not change the width of the …" at bounding box center [830, 389] width 737 height 160
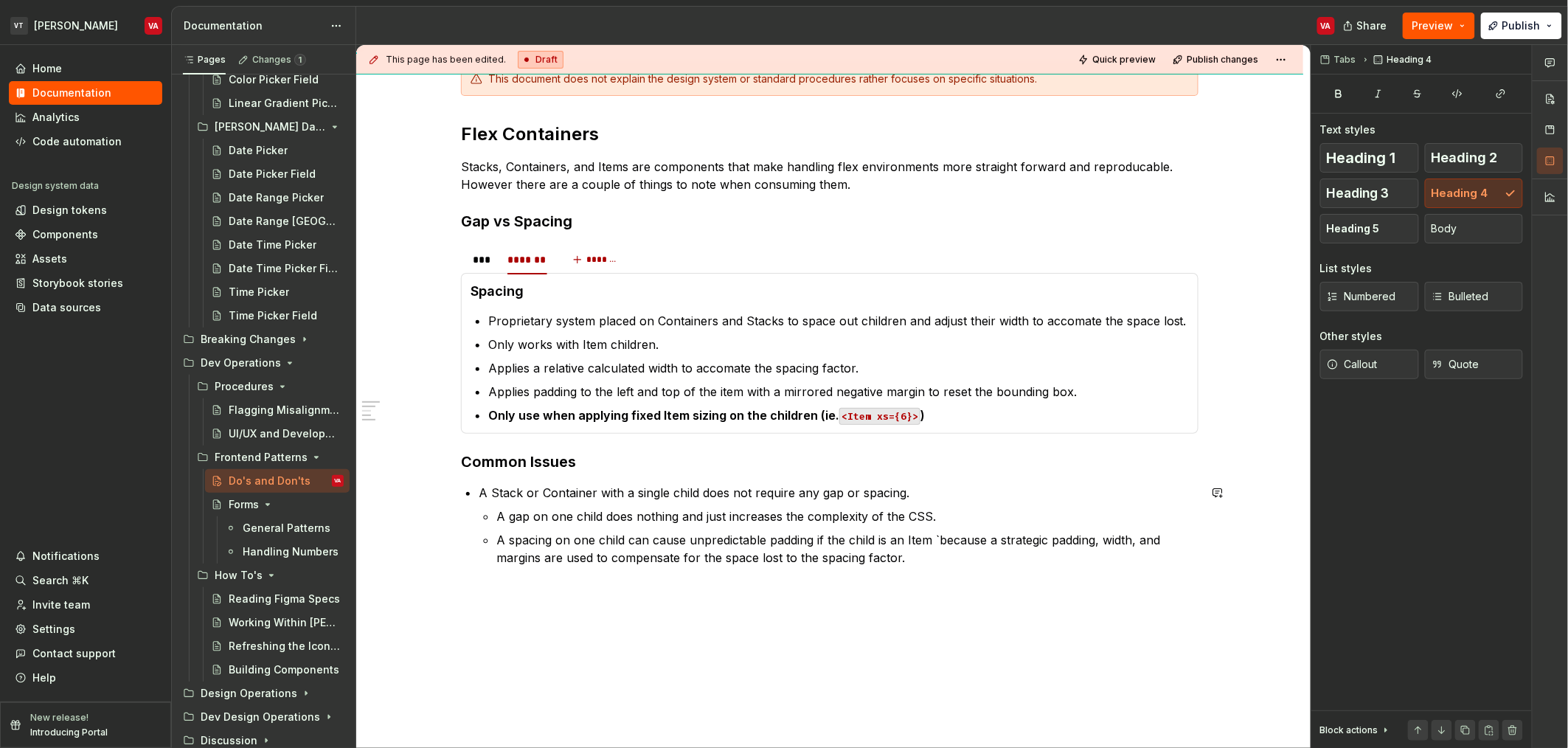
scroll to position [443, 0]
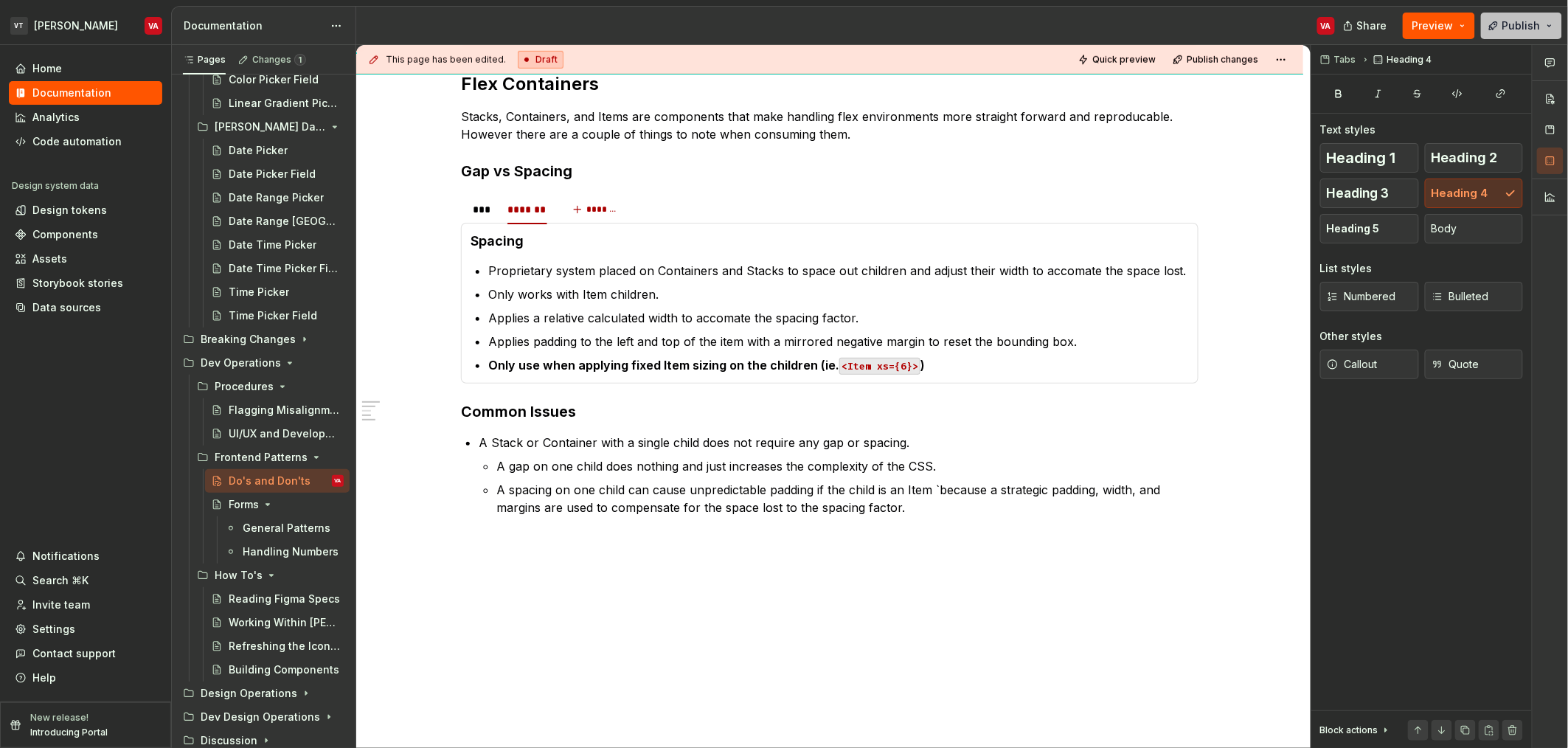
click at [1527, 19] on span "Publish" at bounding box center [1521, 26] width 39 height 15
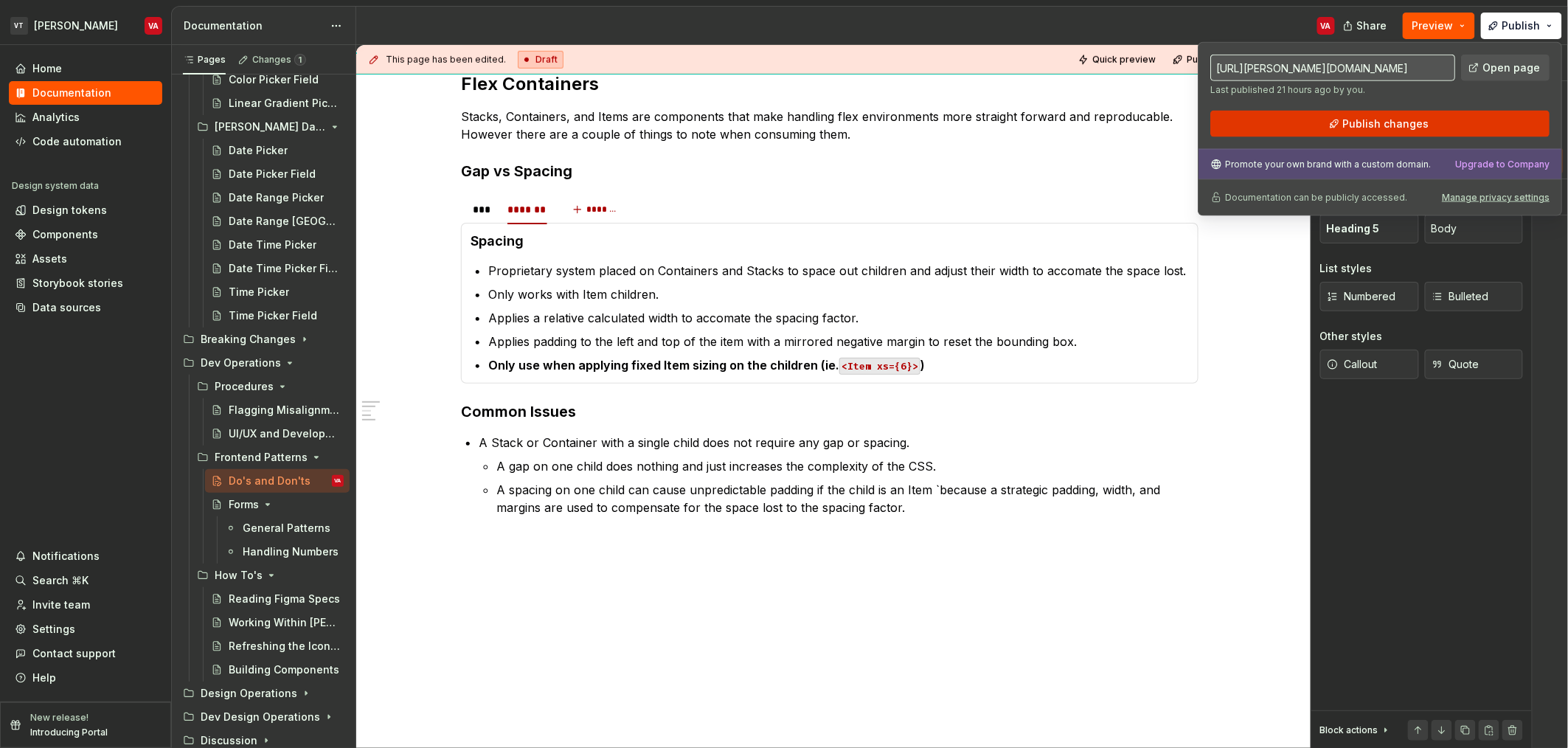
click at [1331, 125] on button "Publish changes" at bounding box center [1380, 124] width 339 height 27
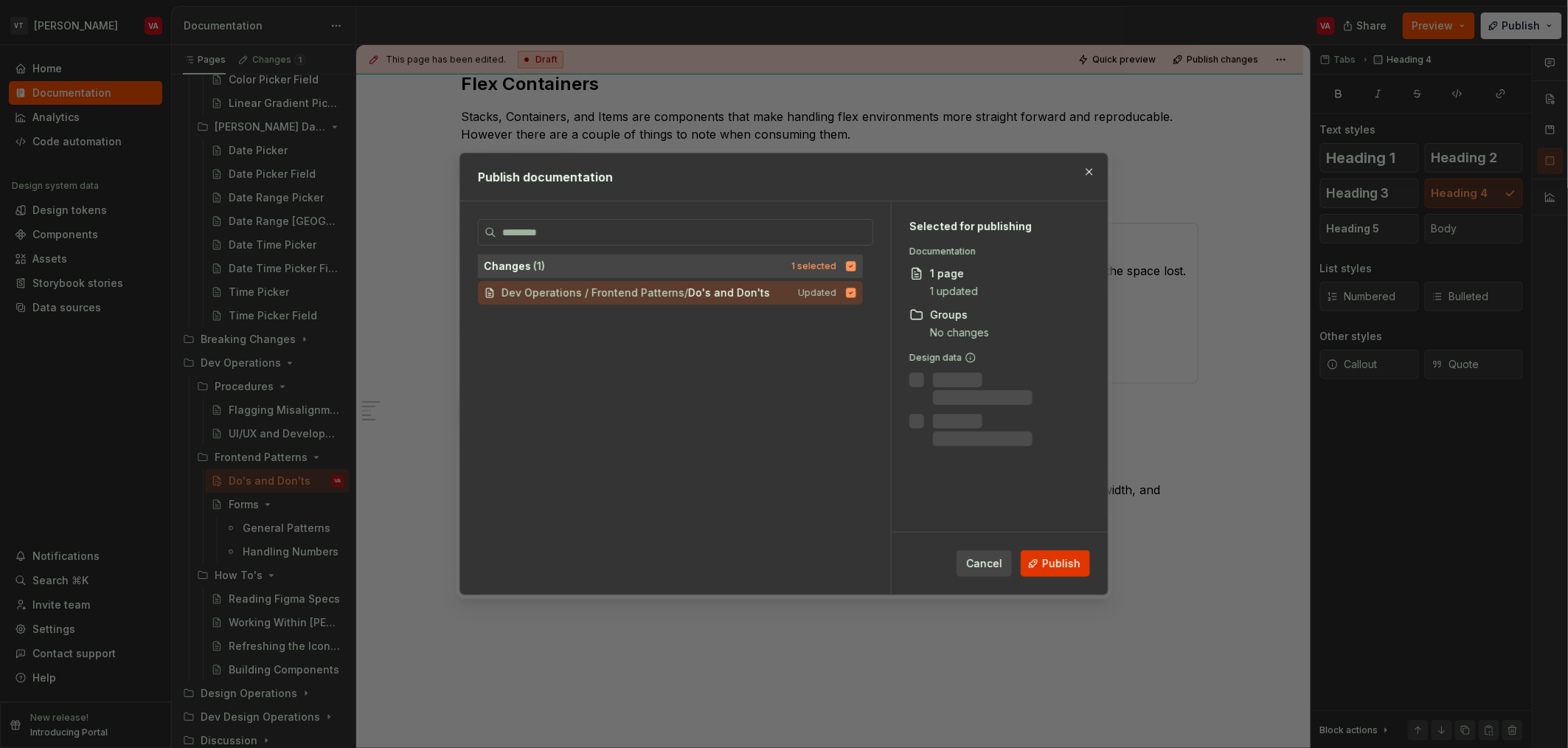
click at [1063, 572] on button "Publish" at bounding box center [1056, 563] width 69 height 27
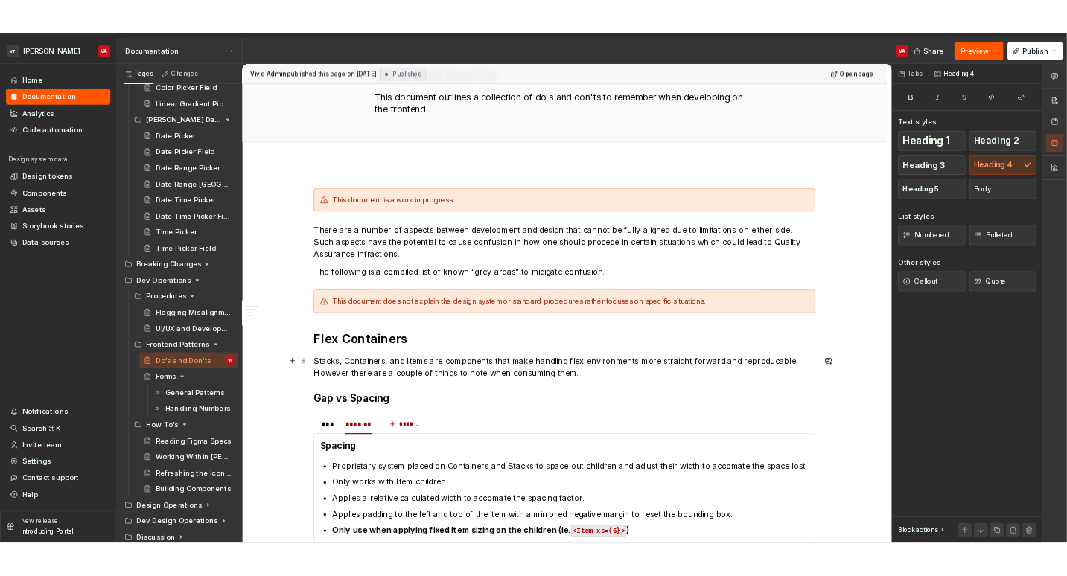
scroll to position [0, 0]
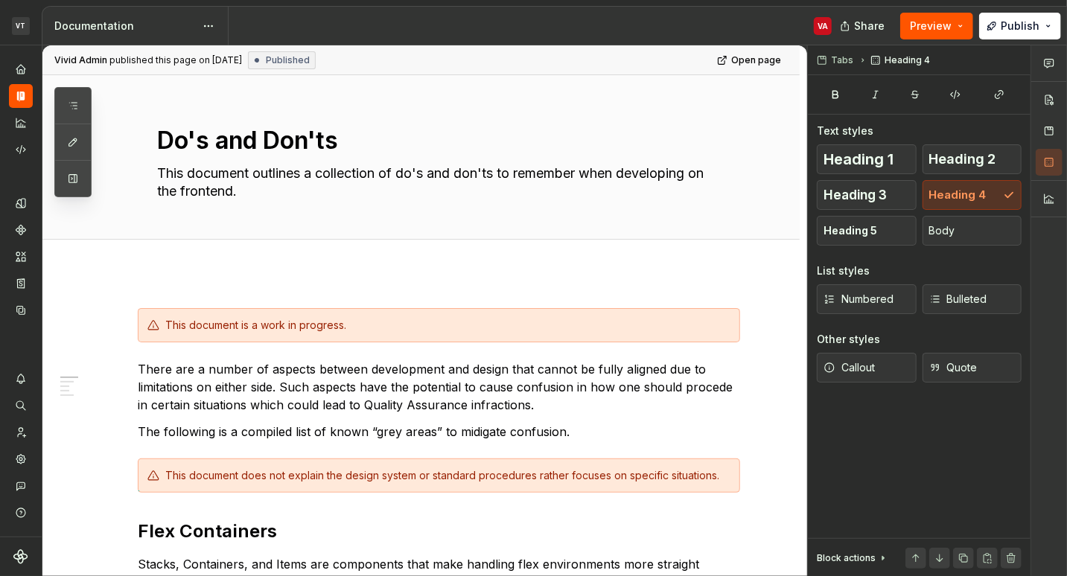
type textarea "*"
